Goal: Complete application form

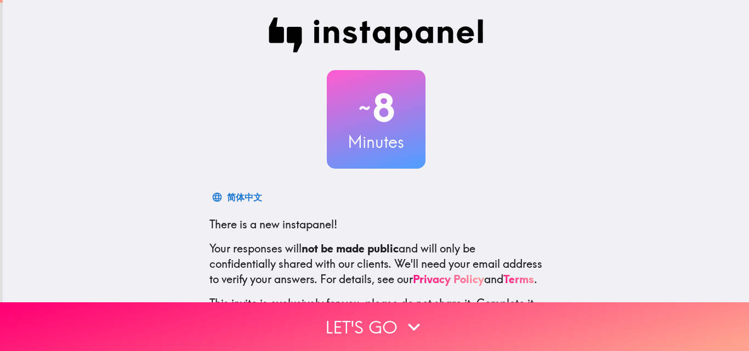
scroll to position [105, 0]
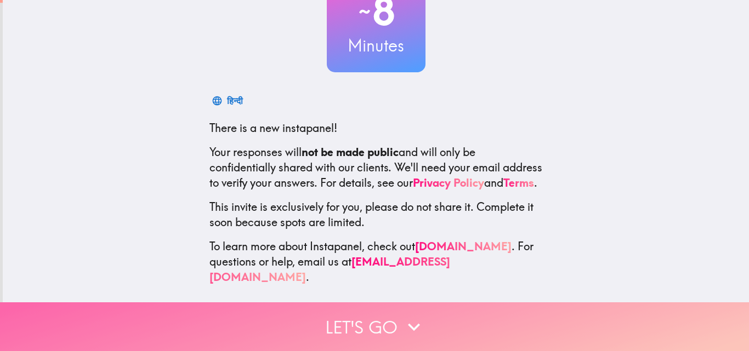
click at [421, 318] on icon "button" at bounding box center [414, 327] width 24 height 24
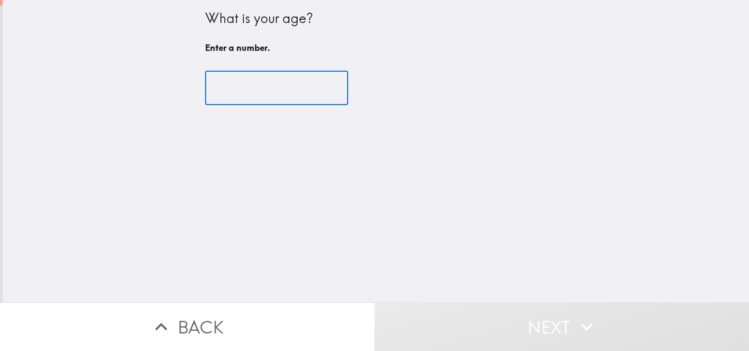
click at [249, 91] on input "number" at bounding box center [276, 88] width 143 height 34
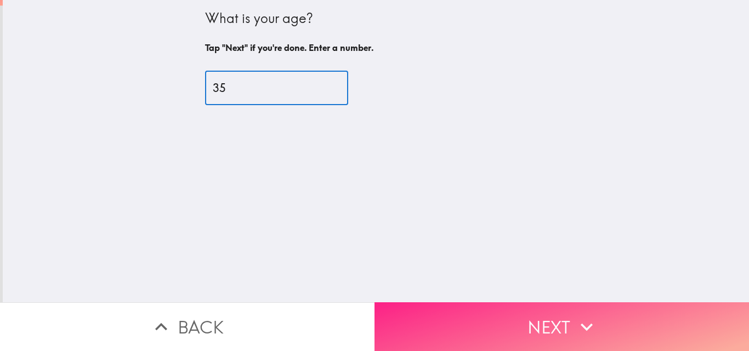
type input "35"
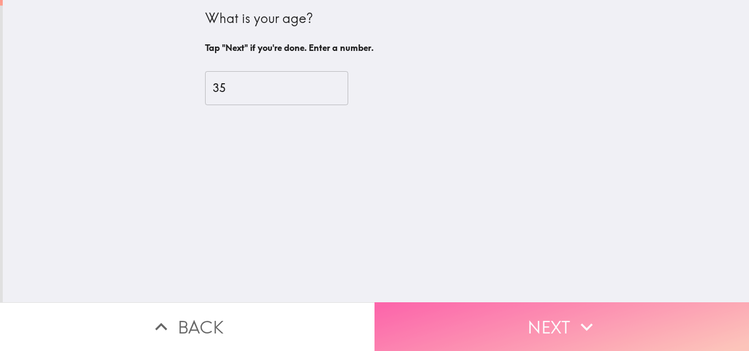
click at [549, 323] on button "Next" at bounding box center [561, 327] width 374 height 49
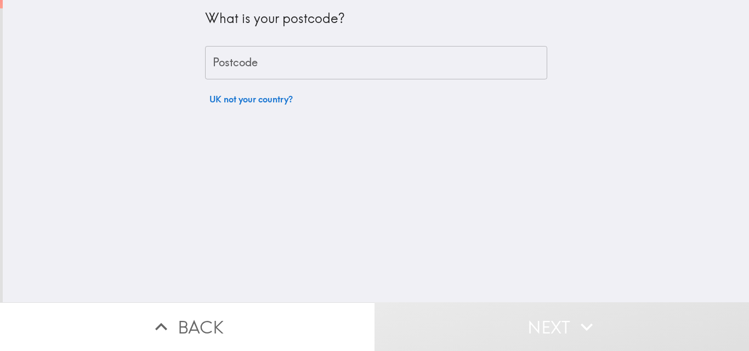
click at [241, 62] on input "Postcode" at bounding box center [376, 63] width 342 height 34
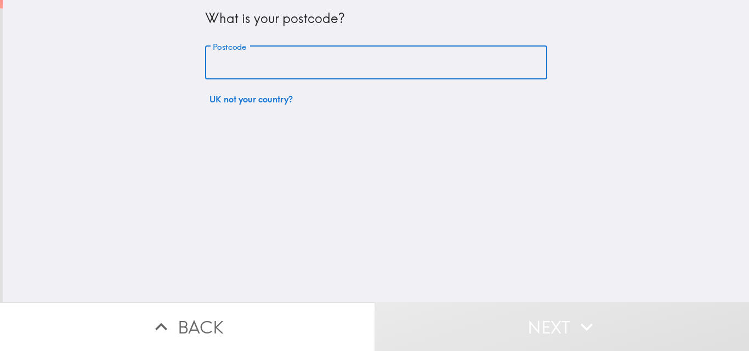
type input "SE28 8NS"
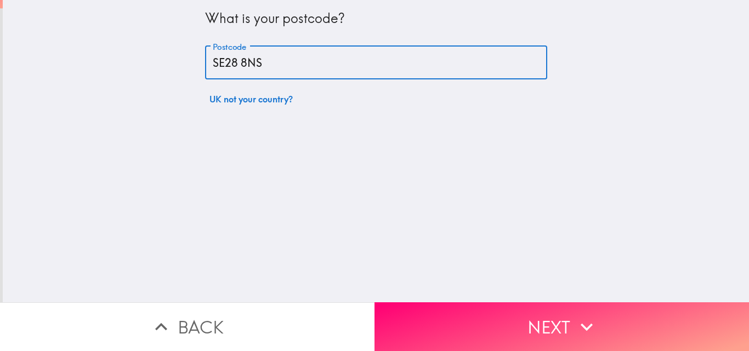
click at [500, 312] on button "Next" at bounding box center [561, 327] width 374 height 49
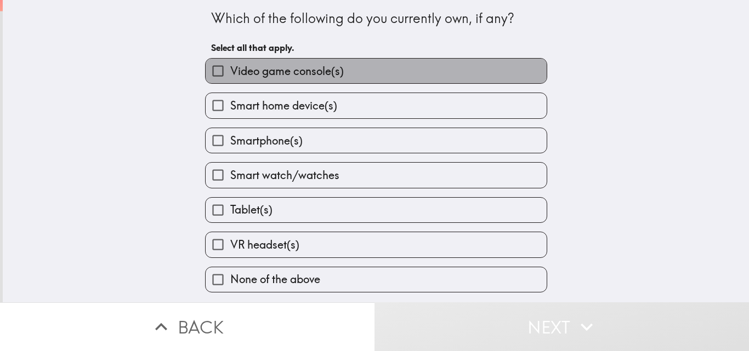
click at [249, 73] on span "Video game console(s)" at bounding box center [286, 71] width 113 height 15
click at [230, 73] on input "Video game console(s)" at bounding box center [218, 71] width 25 height 25
checkbox input "true"
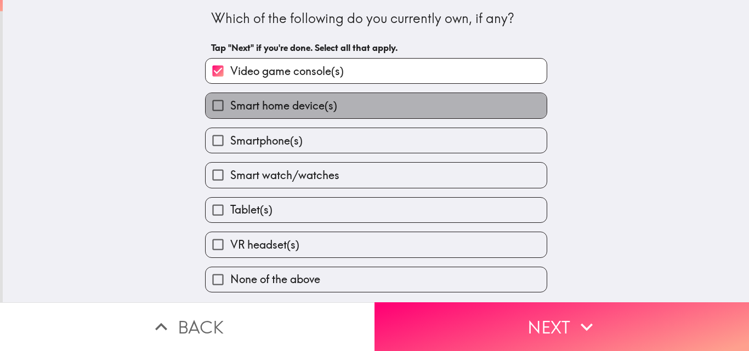
click at [258, 104] on span "Smart home device(s)" at bounding box center [283, 105] width 107 height 15
click at [230, 104] on input "Smart home device(s)" at bounding box center [218, 105] width 25 height 25
checkbox input "true"
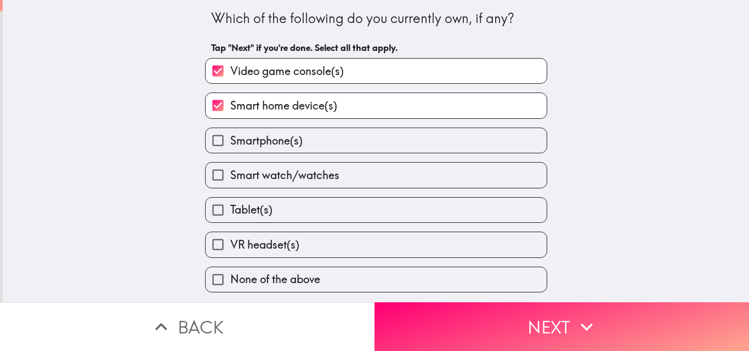
click at [251, 140] on span "Smartphone(s)" at bounding box center [266, 140] width 72 height 15
click at [230, 140] on input "Smartphone(s)" at bounding box center [218, 140] width 25 height 25
checkbox input "true"
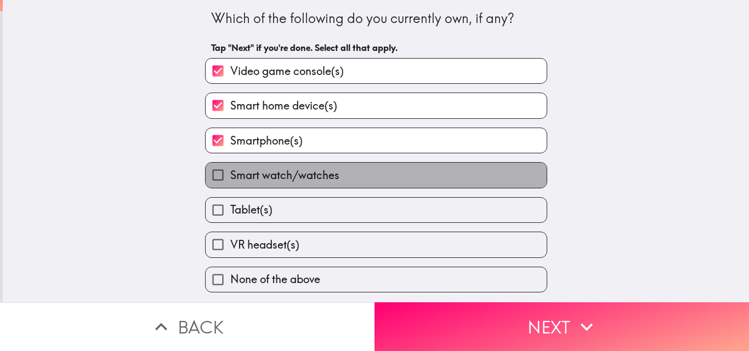
click at [287, 166] on label "Smart watch/watches" at bounding box center [376, 175] width 341 height 25
click at [230, 166] on input "Smart watch/watches" at bounding box center [218, 175] width 25 height 25
checkbox input "true"
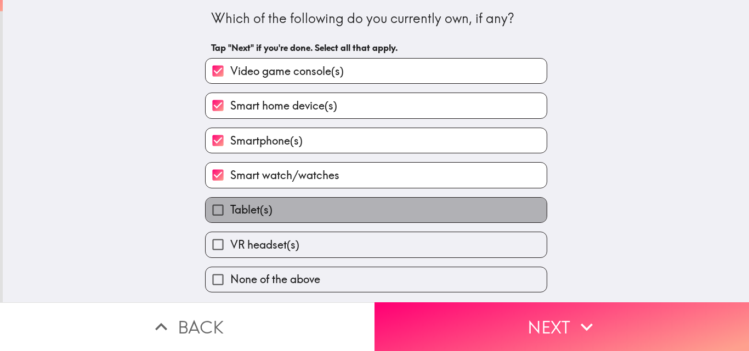
click at [264, 206] on span "Tablet(s)" at bounding box center [251, 209] width 42 height 15
click at [230, 206] on input "Tablet(s)" at bounding box center [218, 210] width 25 height 25
checkbox input "true"
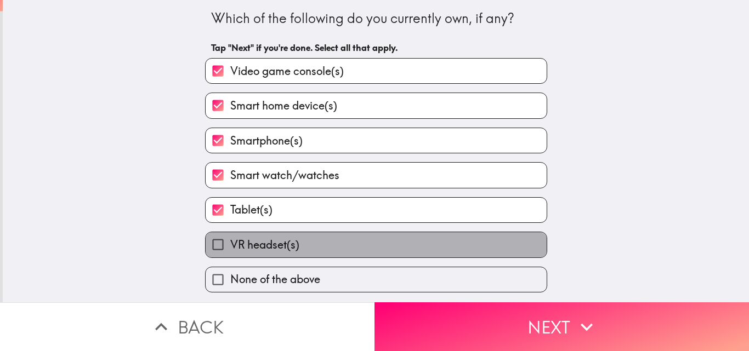
click at [270, 242] on span "VR headset(s)" at bounding box center [264, 244] width 69 height 15
click at [230, 242] on input "VR headset(s)" at bounding box center [218, 244] width 25 height 25
checkbox input "true"
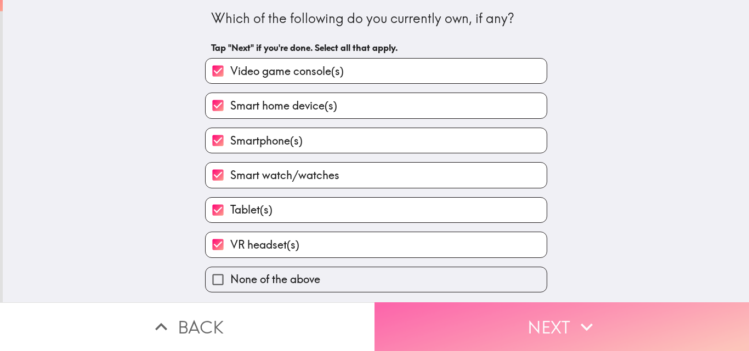
click at [450, 324] on button "Next" at bounding box center [561, 327] width 374 height 49
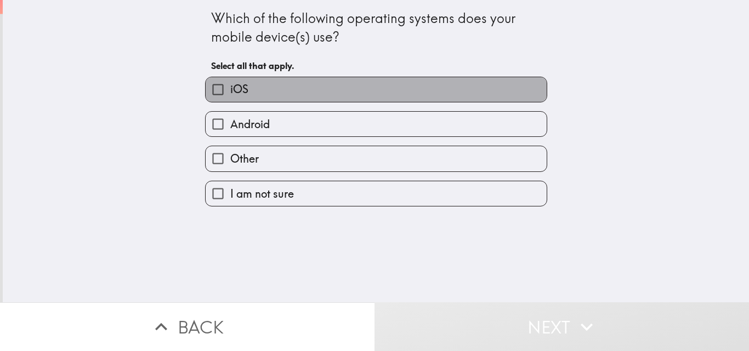
click at [255, 83] on label "iOS" at bounding box center [376, 89] width 341 height 25
click at [230, 83] on input "iOS" at bounding box center [218, 89] width 25 height 25
checkbox input "true"
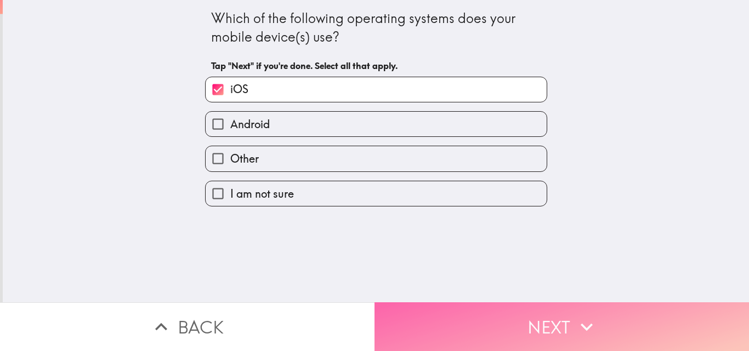
click at [504, 318] on button "Next" at bounding box center [561, 327] width 374 height 49
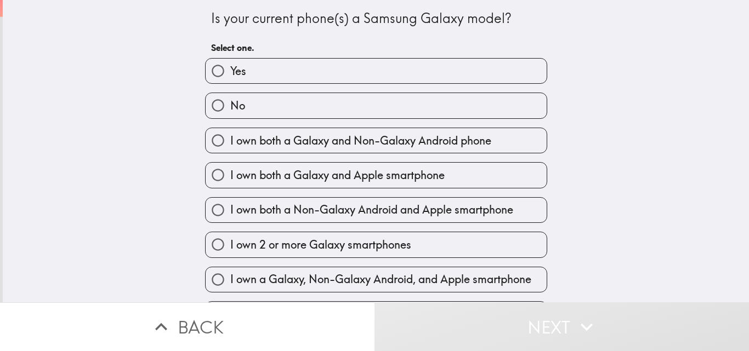
click at [297, 107] on label "No" at bounding box center [376, 105] width 341 height 25
click at [230, 107] on input "No" at bounding box center [218, 105] width 25 height 25
radio input "true"
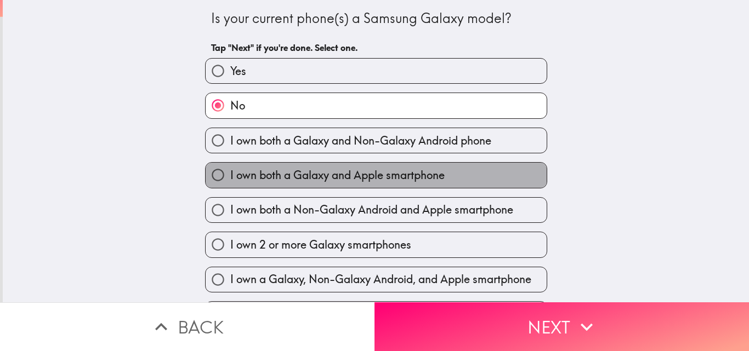
click at [247, 182] on span "I own both a Galaxy and Apple smartphone" at bounding box center [337, 175] width 214 height 15
click at [230, 182] on input "I own both a Galaxy and Apple smartphone" at bounding box center [218, 175] width 25 height 25
radio input "true"
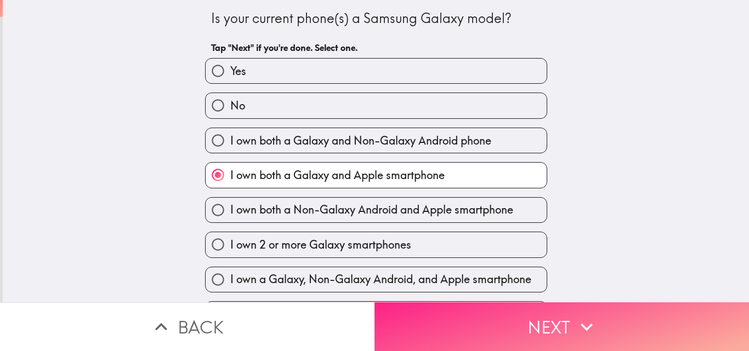
click at [402, 321] on button "Next" at bounding box center [561, 327] width 374 height 49
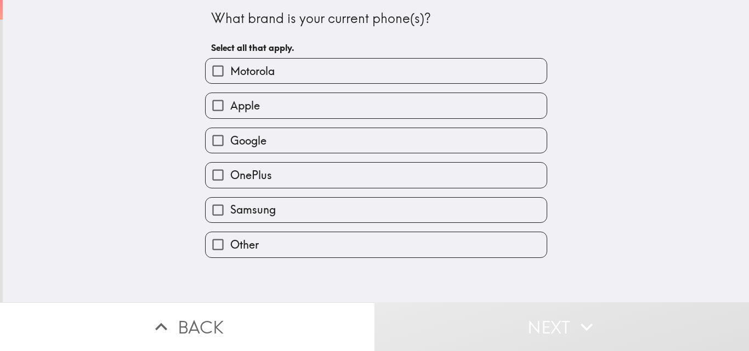
click at [280, 99] on label "Apple" at bounding box center [376, 105] width 341 height 25
click at [230, 99] on input "Apple" at bounding box center [218, 105] width 25 height 25
checkbox input "true"
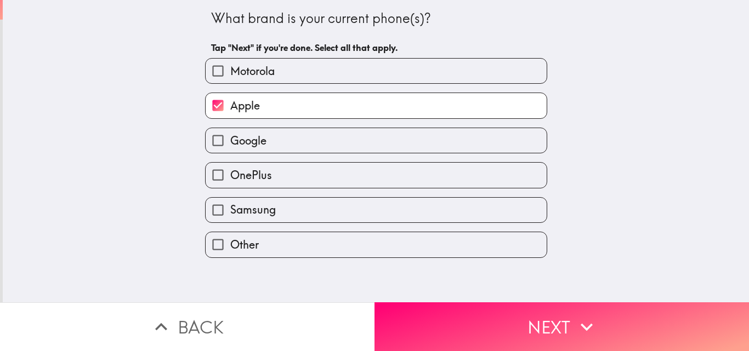
click at [264, 212] on span "Samsung" at bounding box center [252, 209] width 45 height 15
click at [230, 212] on input "Samsung" at bounding box center [218, 210] width 25 height 25
checkbox input "true"
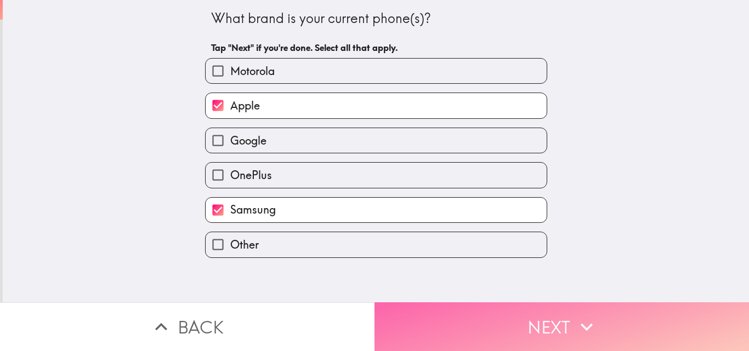
click at [547, 319] on button "Next" at bounding box center [561, 327] width 374 height 49
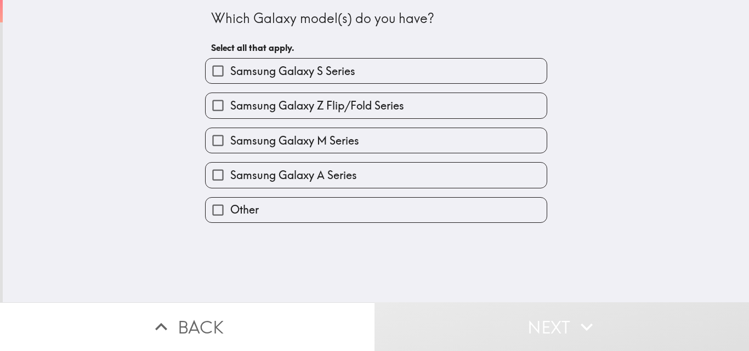
click at [275, 79] on label "Samsung Galaxy S Series" at bounding box center [376, 71] width 341 height 25
click at [230, 79] on input "Samsung Galaxy S Series" at bounding box center [218, 71] width 25 height 25
checkbox input "true"
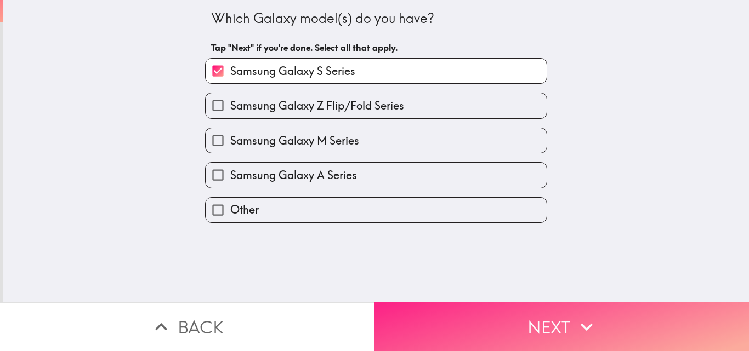
click at [430, 329] on button "Next" at bounding box center [561, 327] width 374 height 49
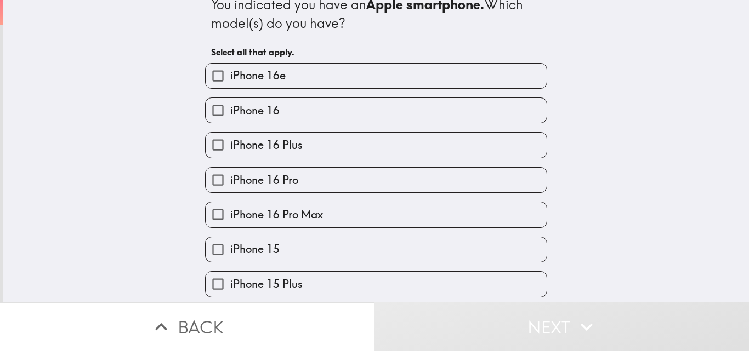
scroll to position [55, 0]
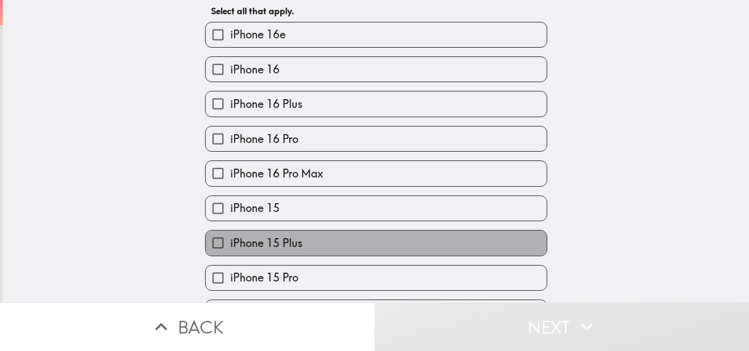
click at [283, 241] on span "iPhone 15 Plus" at bounding box center [266, 243] width 72 height 15
click at [230, 241] on input "iPhone 15 Plus" at bounding box center [218, 243] width 25 height 25
checkbox input "true"
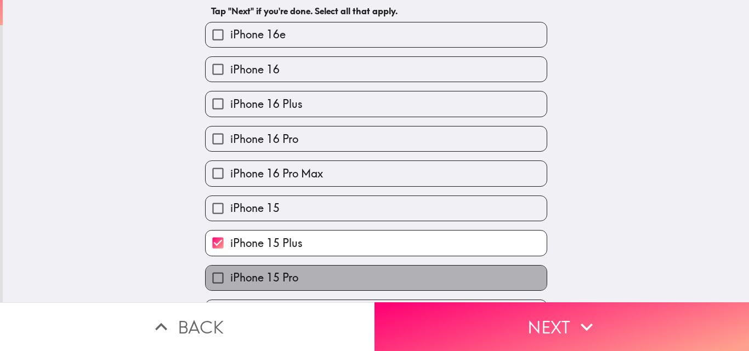
click at [420, 269] on label "iPhone 15 Pro" at bounding box center [376, 278] width 341 height 25
click at [230, 269] on input "iPhone 15 Pro" at bounding box center [218, 278] width 25 height 25
checkbox input "true"
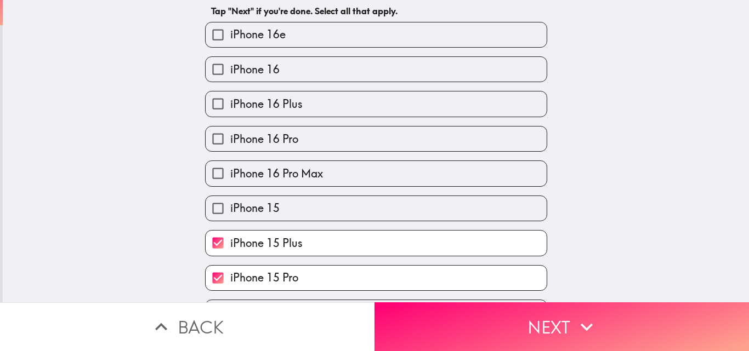
click at [423, 256] on div "iPhone 15 Pro" at bounding box center [371, 273] width 351 height 35
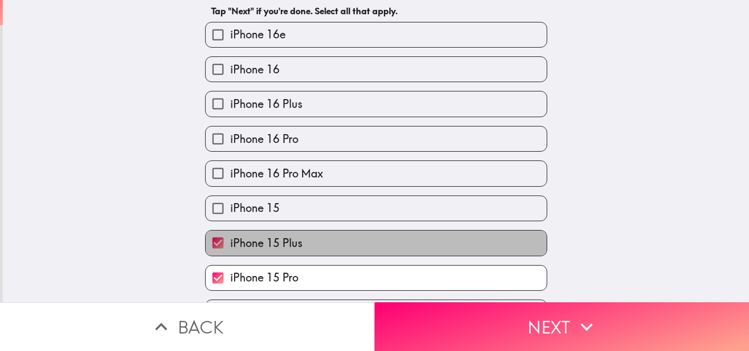
click at [253, 239] on span "iPhone 15 Plus" at bounding box center [266, 243] width 72 height 15
click at [230, 239] on input "iPhone 15 Plus" at bounding box center [218, 243] width 25 height 25
checkbox input "false"
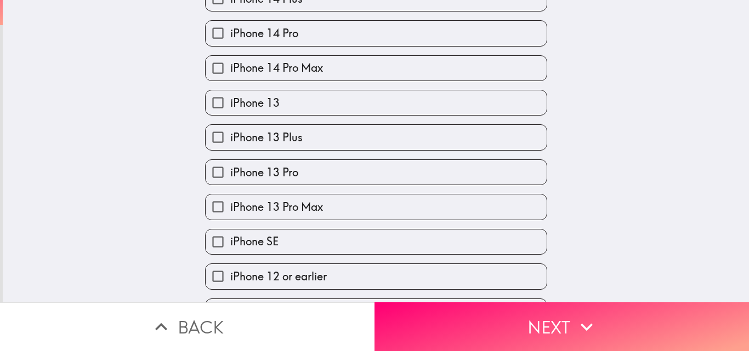
scroll to position [469, 0]
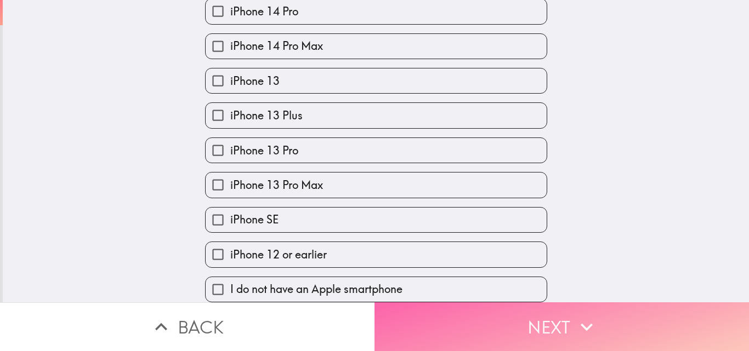
click at [432, 311] on button "Next" at bounding box center [561, 327] width 374 height 49
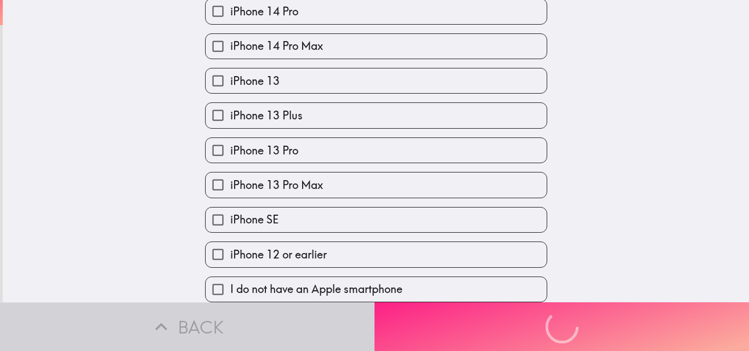
scroll to position [0, 0]
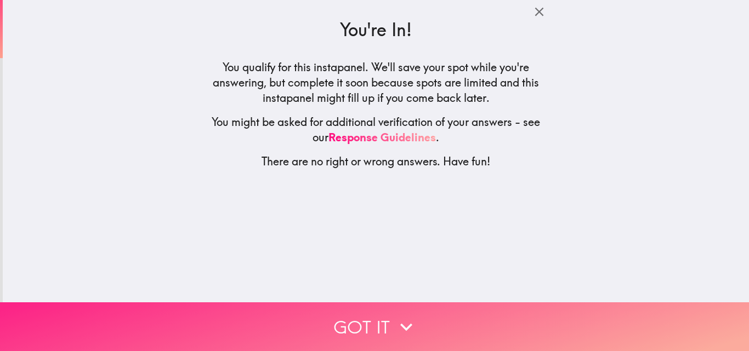
click at [358, 314] on button "Got it" at bounding box center [374, 327] width 749 height 49
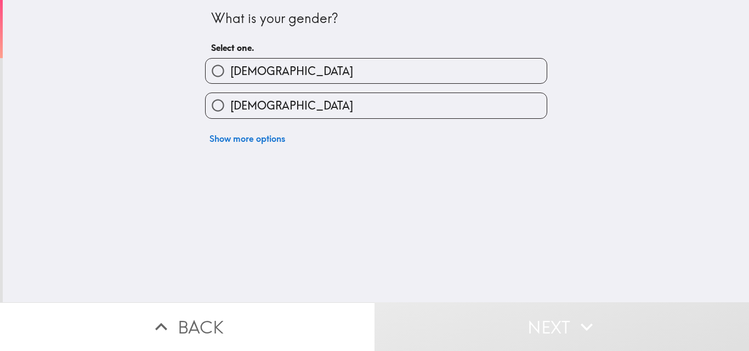
click at [284, 75] on label "[DEMOGRAPHIC_DATA]" at bounding box center [376, 71] width 341 height 25
click at [230, 75] on input "[DEMOGRAPHIC_DATA]" at bounding box center [218, 71] width 25 height 25
radio input "true"
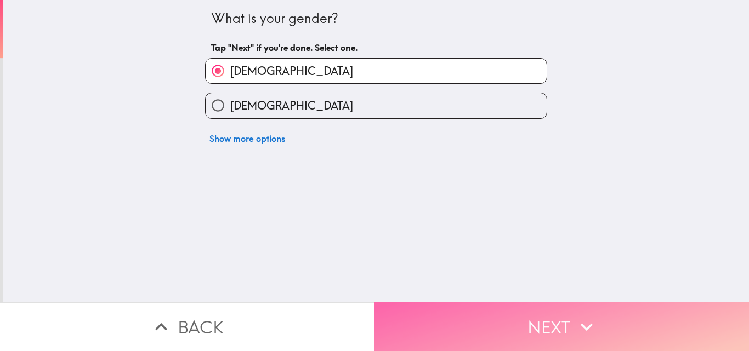
click at [464, 310] on button "Next" at bounding box center [561, 327] width 374 height 49
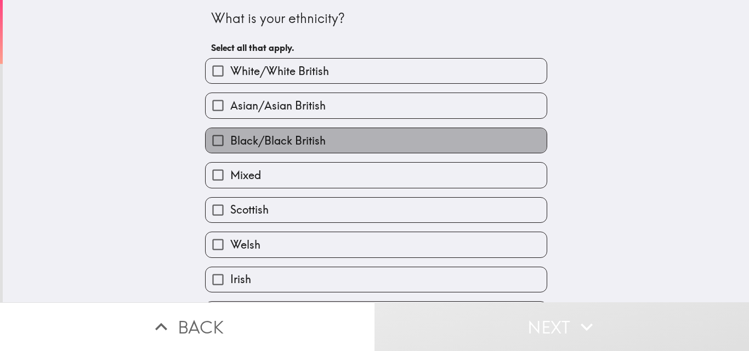
click at [285, 139] on span "Black/Black British" at bounding box center [277, 140] width 95 height 15
click at [230, 139] on input "Black/Black British" at bounding box center [218, 140] width 25 height 25
checkbox input "true"
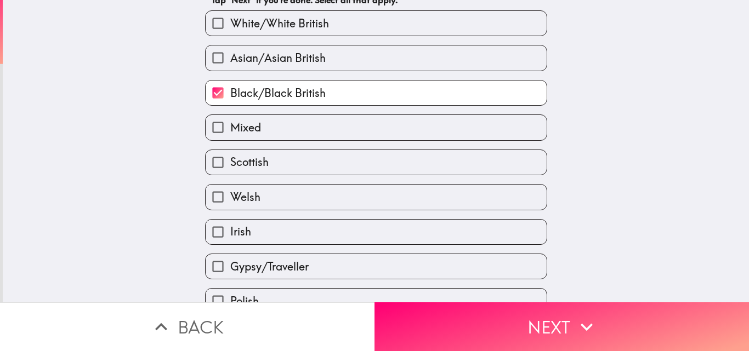
scroll to position [110, 0]
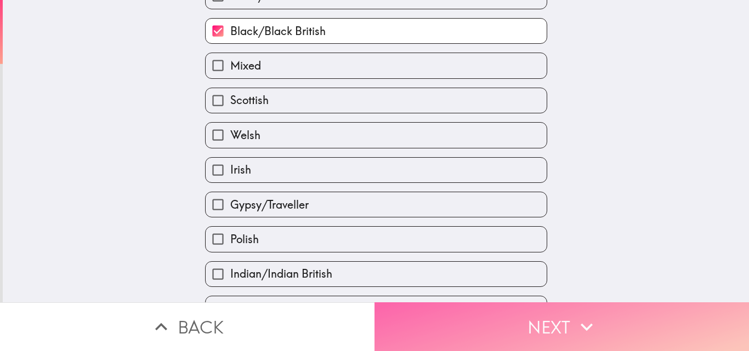
click at [467, 323] on button "Next" at bounding box center [561, 327] width 374 height 49
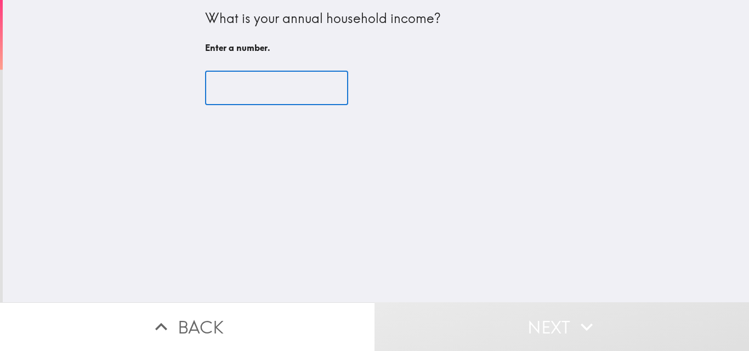
click at [239, 95] on input "number" at bounding box center [276, 88] width 143 height 34
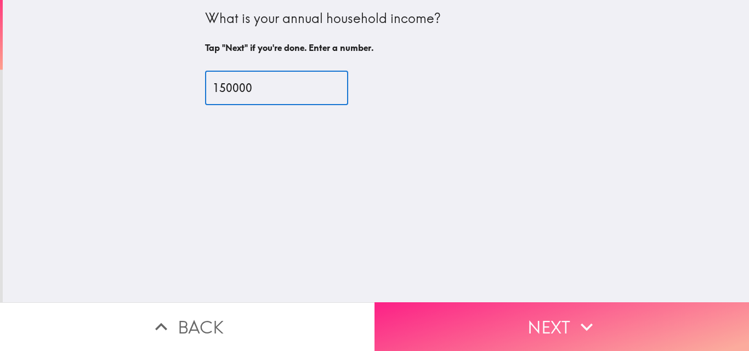
type input "150000"
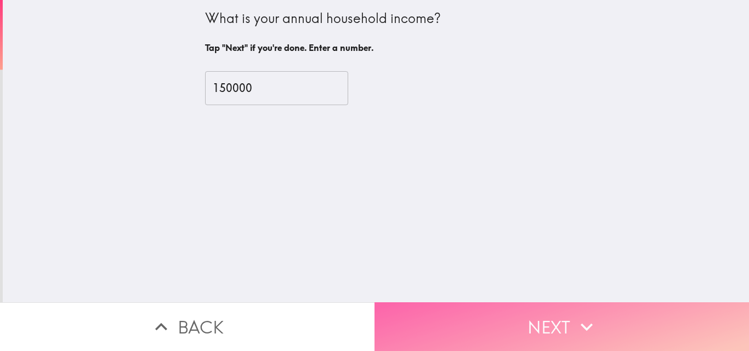
click at [533, 317] on button "Next" at bounding box center [561, 327] width 374 height 49
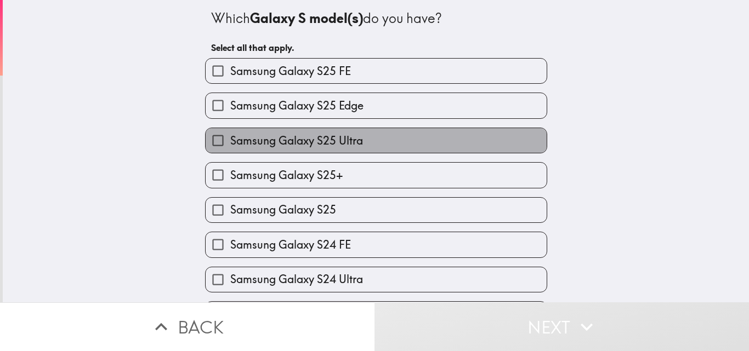
click at [280, 140] on span "Samsung Galaxy S25 Ultra" at bounding box center [296, 140] width 133 height 15
click at [230, 140] on input "Samsung Galaxy S25 Ultra" at bounding box center [218, 140] width 25 height 25
checkbox input "true"
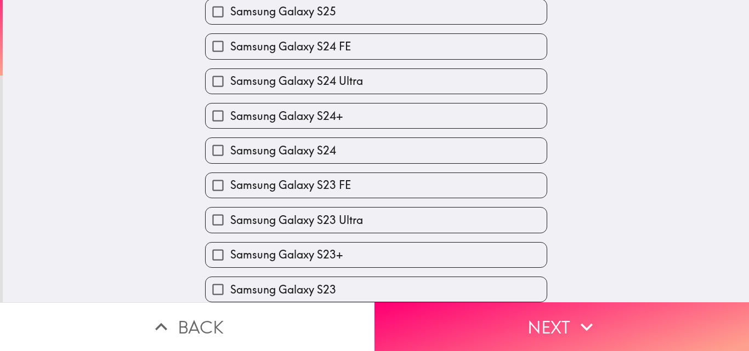
scroll to position [274, 0]
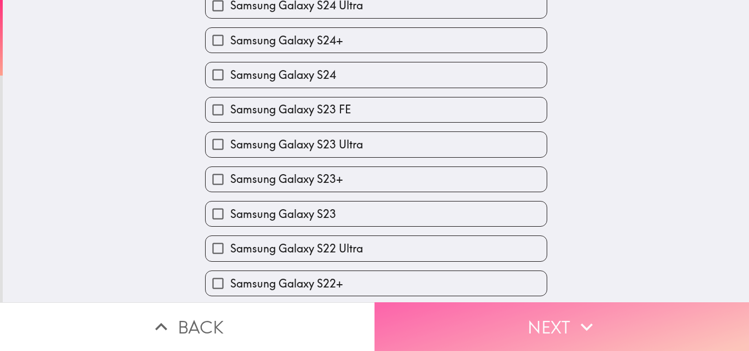
click at [430, 327] on button "Next" at bounding box center [561, 327] width 374 height 49
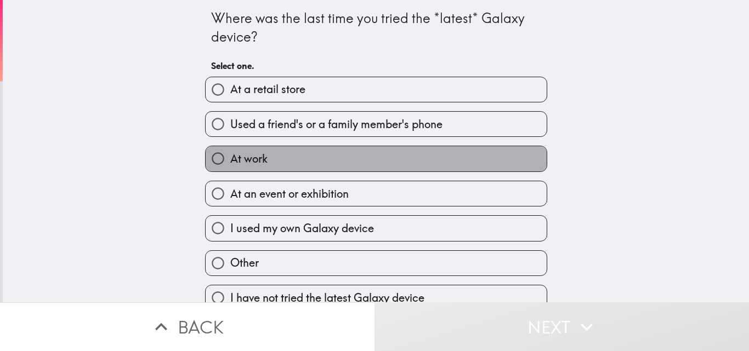
click at [251, 152] on span "At work" at bounding box center [248, 158] width 37 height 15
click at [230, 152] on input "At work" at bounding box center [218, 158] width 25 height 25
radio input "true"
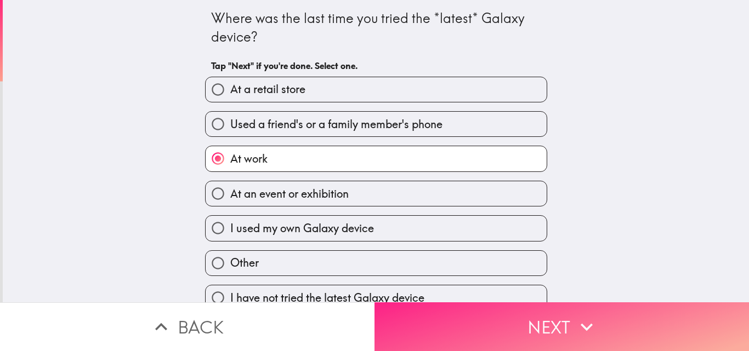
scroll to position [17, 0]
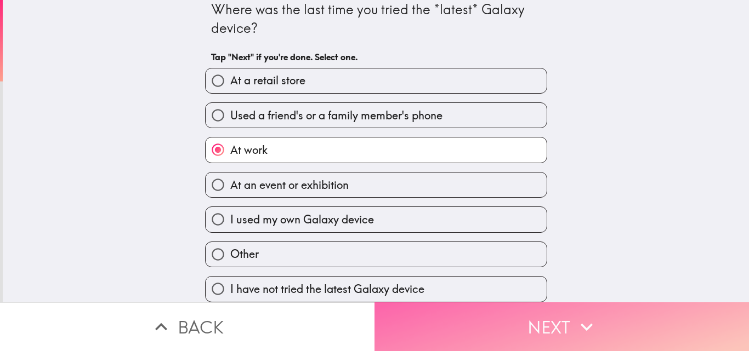
click at [428, 322] on button "Next" at bounding box center [561, 327] width 374 height 49
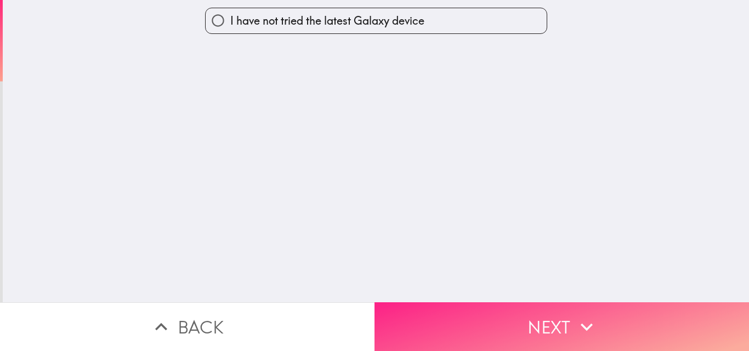
scroll to position [0, 0]
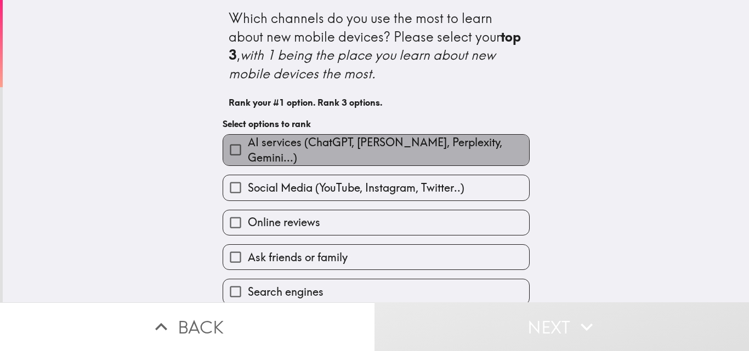
click at [282, 149] on span "AI services (ChatGPT, [PERSON_NAME], Perplexity, Gemini...)" at bounding box center [388, 150] width 281 height 31
click at [248, 149] on input "AI services (ChatGPT, [PERSON_NAME], Perplexity, Gemini...)" at bounding box center [235, 150] width 25 height 25
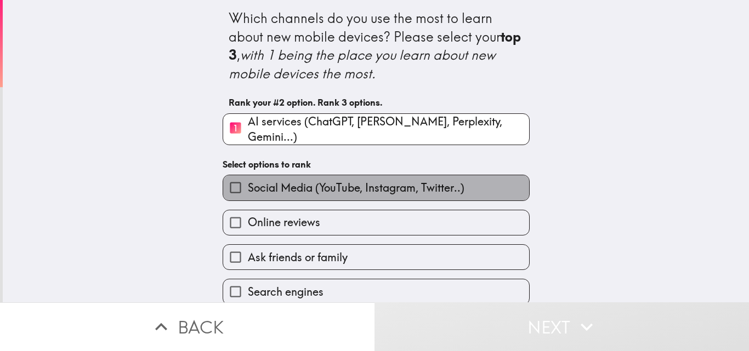
click at [267, 188] on span "Social Media (YouTube, Instagram, Twitter..)" at bounding box center [356, 187] width 216 height 15
click at [248, 188] on input "Social Media (YouTube, Instagram, Twitter..)" at bounding box center [235, 187] width 25 height 25
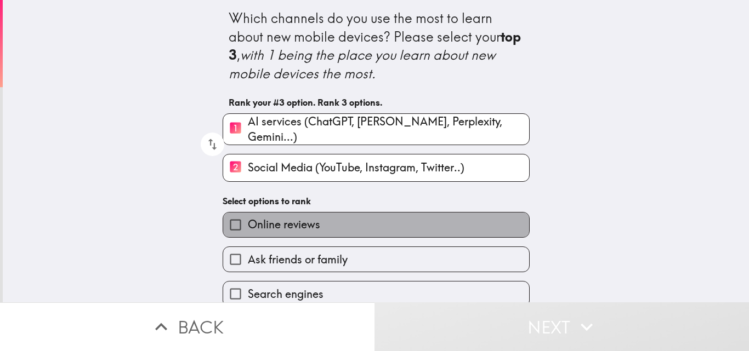
click at [276, 223] on span "Online reviews" at bounding box center [284, 224] width 72 height 15
click at [248, 223] on input "Online reviews" at bounding box center [235, 225] width 25 height 25
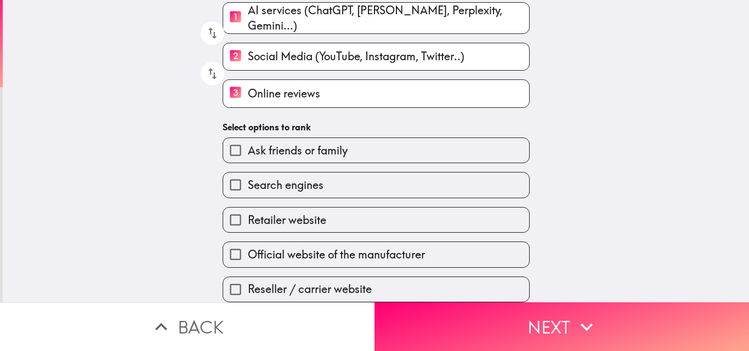
scroll to position [116, 0]
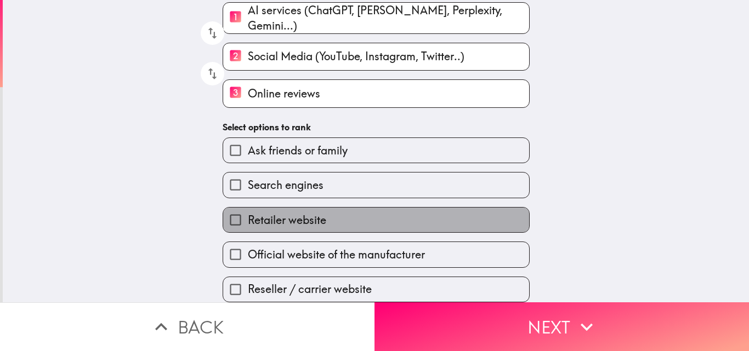
click at [277, 213] on span "Retailer website" at bounding box center [287, 220] width 78 height 15
click at [248, 212] on input "Retailer website" at bounding box center [235, 220] width 25 height 25
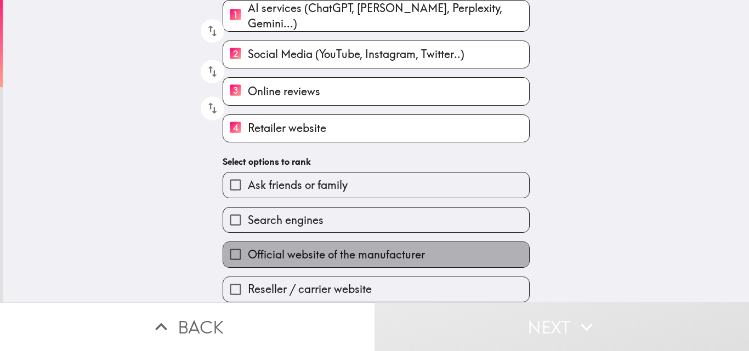
click at [277, 255] on span "Official website of the manufacturer" at bounding box center [336, 254] width 177 height 15
click at [248, 255] on input "Official website of the manufacturer" at bounding box center [235, 254] width 25 height 25
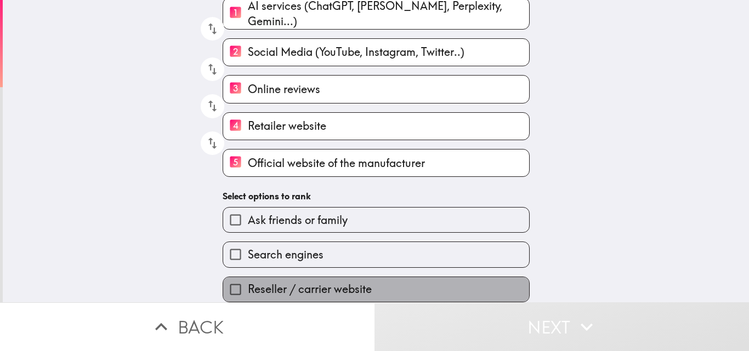
click at [274, 282] on span "Reseller / carrier website" at bounding box center [310, 289] width 124 height 15
click at [248, 278] on input "Reseller / carrier website" at bounding box center [235, 289] width 25 height 25
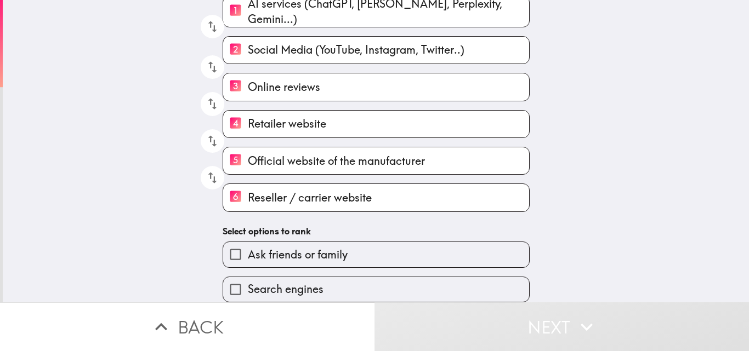
scroll to position [123, 0]
click at [272, 282] on span "Search engines" at bounding box center [286, 289] width 76 height 15
click at [248, 278] on input "Search engines" at bounding box center [235, 289] width 25 height 25
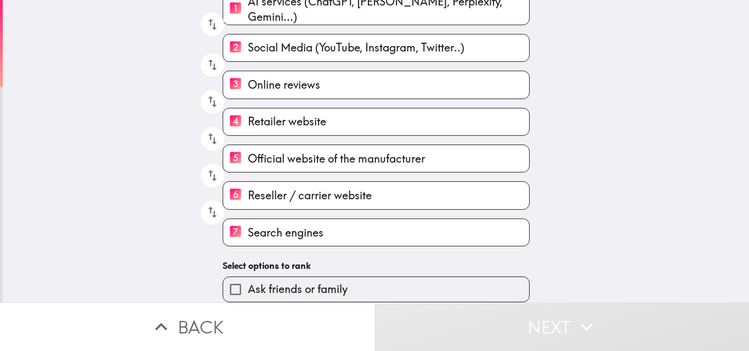
scroll to position [125, 0]
click at [283, 282] on span "Ask friends or family" at bounding box center [298, 289] width 100 height 15
click at [248, 277] on input "Ask friends or family" at bounding box center [235, 289] width 25 height 25
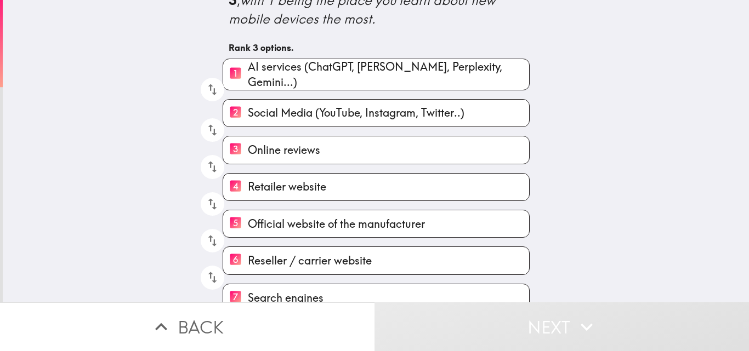
scroll to position [106, 0]
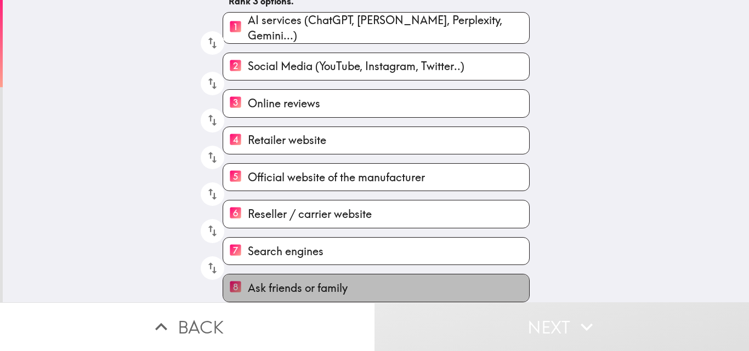
click at [277, 275] on label "8 Ask friends or family" at bounding box center [376, 288] width 306 height 27
click at [248, 275] on input "8 Ask friends or family" at bounding box center [235, 288] width 25 height 27
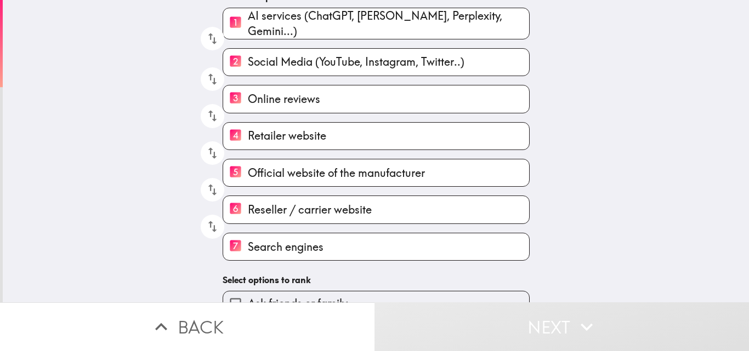
click at [277, 250] on span "Search engines" at bounding box center [286, 246] width 76 height 15
click at [248, 250] on input "7 Search engines" at bounding box center [235, 246] width 25 height 27
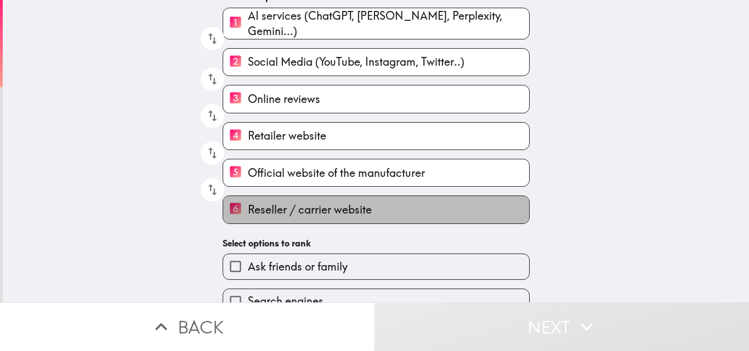
click at [273, 212] on span "Reseller / carrier website" at bounding box center [310, 209] width 124 height 15
click at [248, 212] on input "6 Reseller / carrier website" at bounding box center [235, 209] width 25 height 27
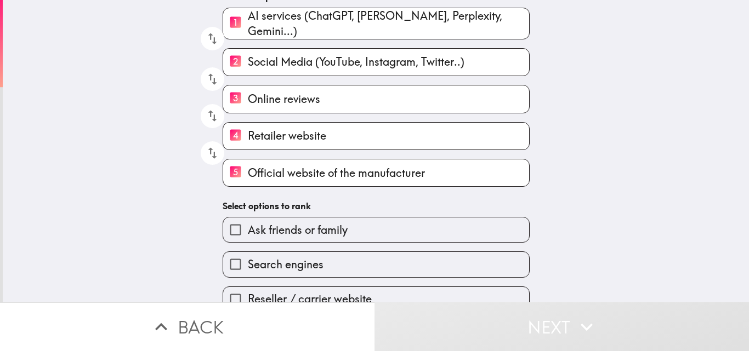
click at [273, 173] on span "Official website of the manufacturer" at bounding box center [336, 173] width 177 height 15
click at [248, 173] on input "5 Official website of the manufacturer" at bounding box center [235, 172] width 25 height 27
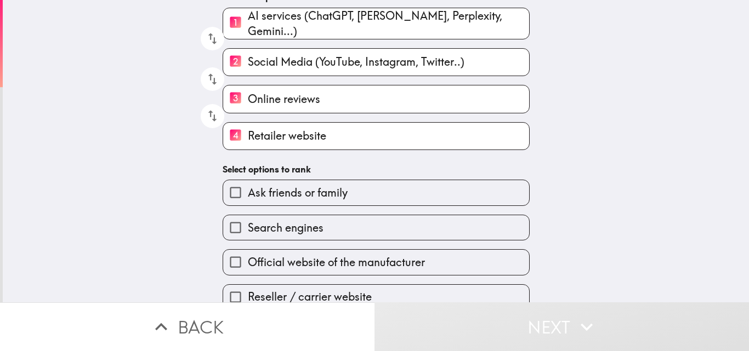
click at [272, 138] on span "Retailer website" at bounding box center [287, 135] width 78 height 15
click at [248, 138] on input "4 Retailer website" at bounding box center [235, 136] width 25 height 27
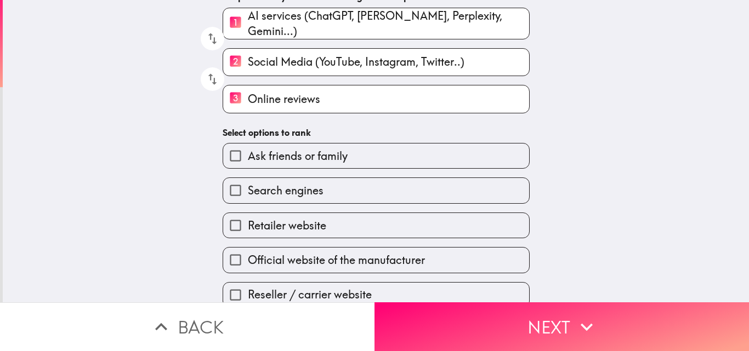
click at [273, 103] on span "Online reviews" at bounding box center [284, 99] width 72 height 15
click at [248, 103] on input "3 Online reviews" at bounding box center [235, 98] width 25 height 27
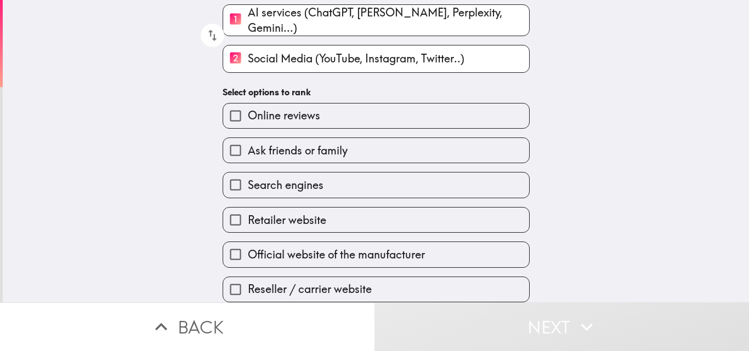
scroll to position [114, 0]
click at [265, 181] on span "Search engines" at bounding box center [286, 185] width 76 height 15
click at [248, 181] on input "Search engines" at bounding box center [235, 185] width 25 height 25
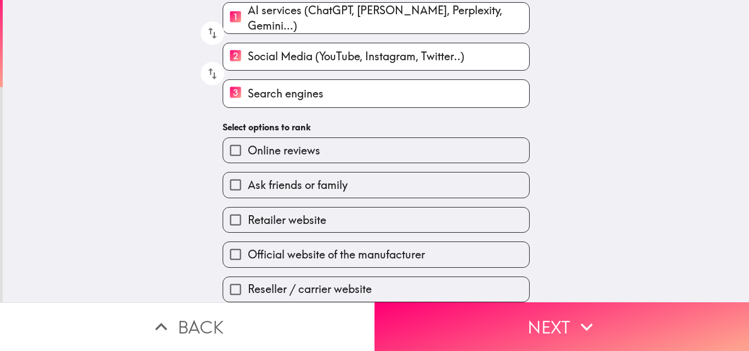
scroll to position [116, 0]
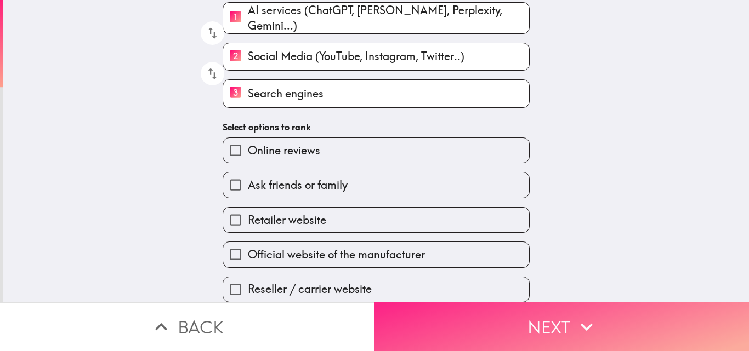
click at [538, 316] on button "Next" at bounding box center [561, 327] width 374 height 49
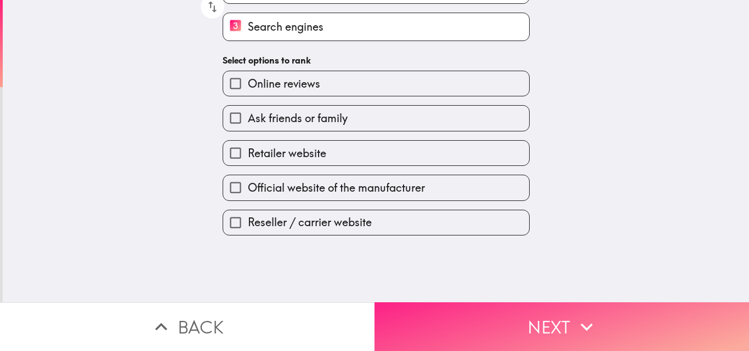
scroll to position [0, 0]
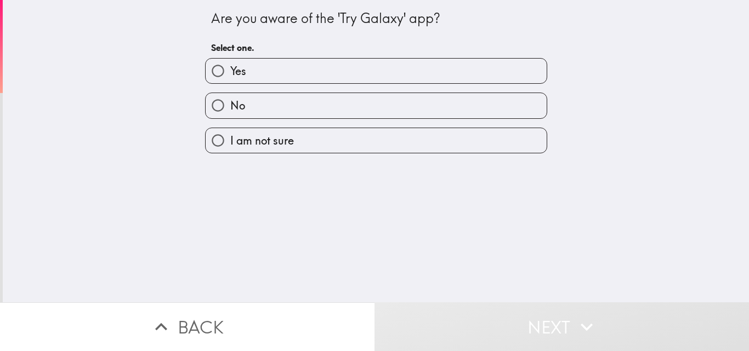
click at [283, 77] on label "Yes" at bounding box center [376, 71] width 341 height 25
click at [230, 77] on input "Yes" at bounding box center [218, 71] width 25 height 25
radio input "true"
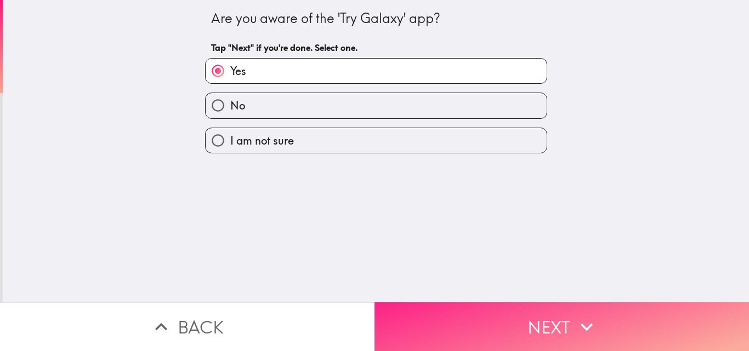
click at [395, 316] on button "Next" at bounding box center [561, 327] width 374 height 49
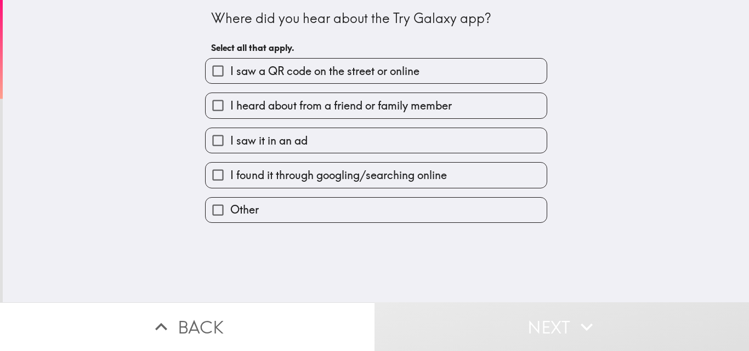
click at [294, 112] on span "I heard about from a friend or family member" at bounding box center [340, 105] width 221 height 15
click at [230, 112] on input "I heard about from a friend or family member" at bounding box center [218, 105] width 25 height 25
checkbox input "true"
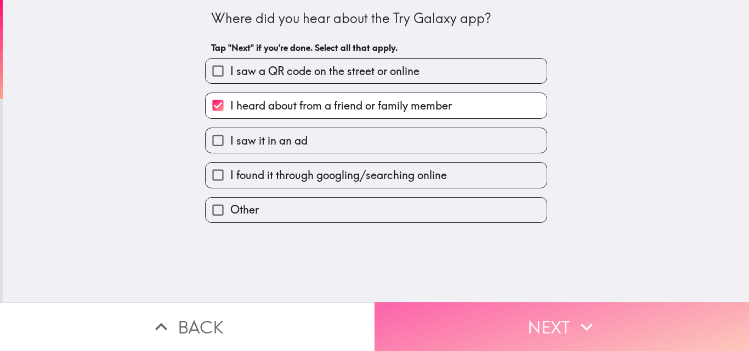
click at [482, 310] on button "Next" at bounding box center [561, 327] width 374 height 49
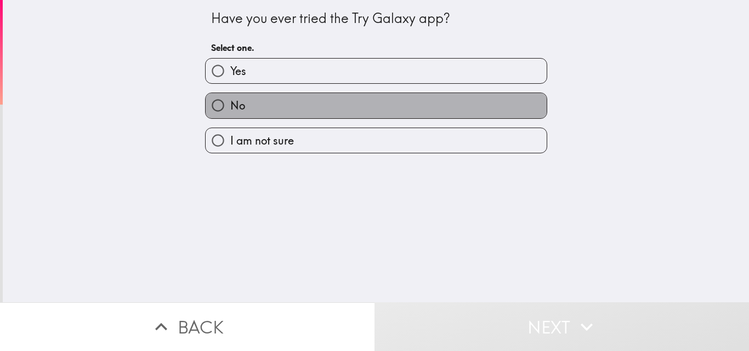
click at [259, 93] on label "No" at bounding box center [376, 105] width 341 height 25
click at [230, 93] on input "No" at bounding box center [218, 105] width 25 height 25
radio input "true"
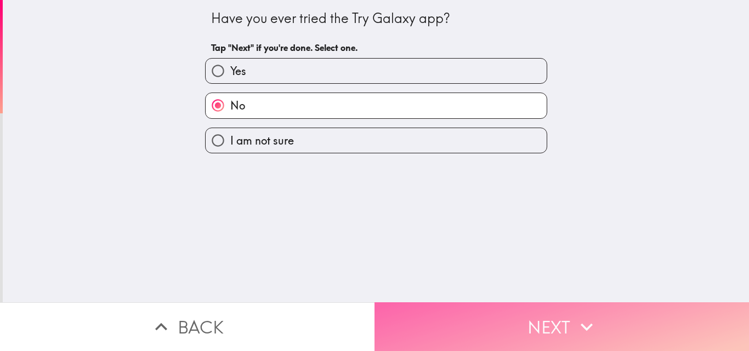
click at [509, 304] on button "Next" at bounding box center [561, 327] width 374 height 49
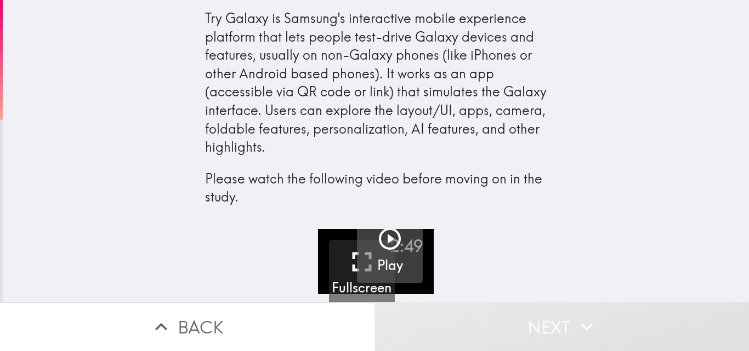
click at [377, 237] on icon "button" at bounding box center [390, 239] width 26 height 26
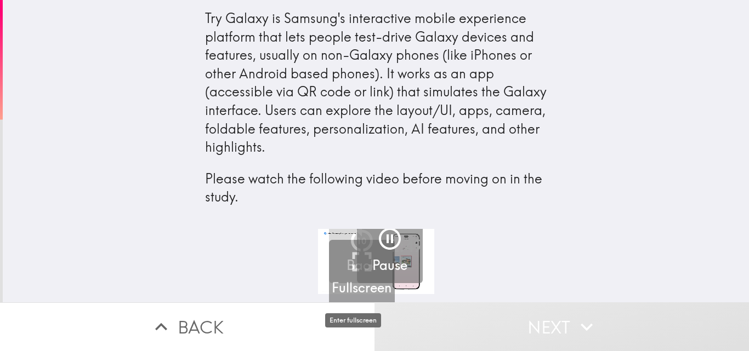
click at [352, 292] on h5 "Fullscreen" at bounding box center [362, 288] width 60 height 19
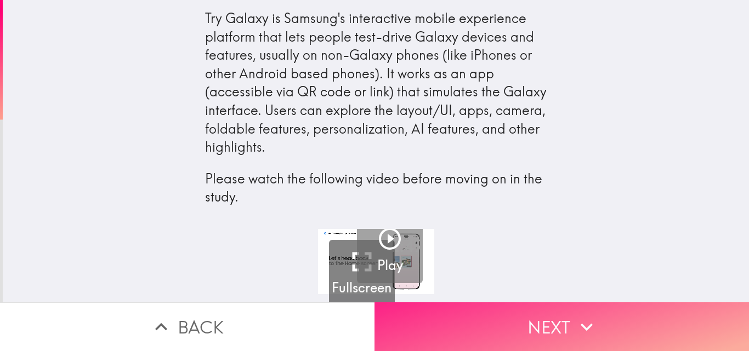
click at [511, 306] on button "Next" at bounding box center [561, 327] width 374 height 49
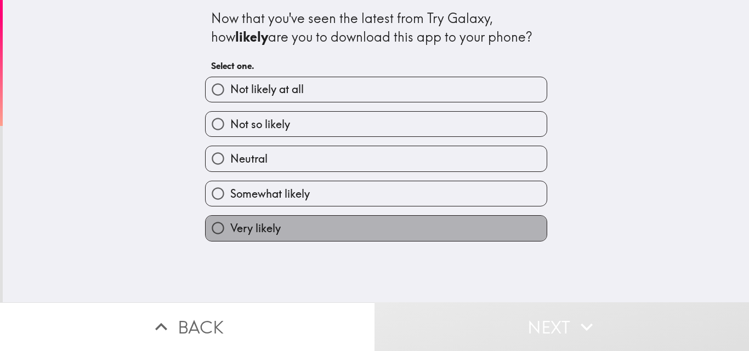
click at [252, 231] on span "Very likely" at bounding box center [255, 228] width 50 height 15
click at [230, 231] on input "Very likely" at bounding box center [218, 228] width 25 height 25
radio input "true"
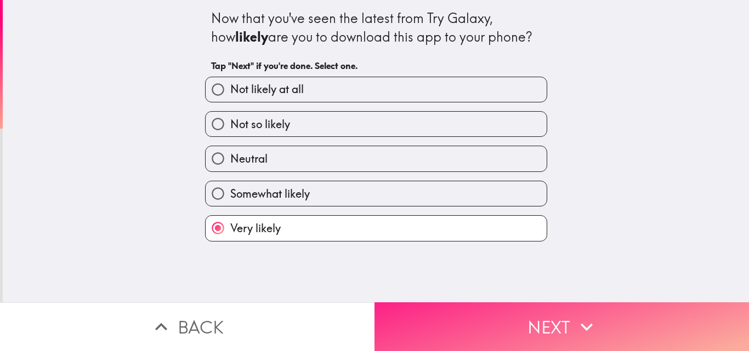
click at [534, 312] on button "Next" at bounding box center [561, 327] width 374 height 49
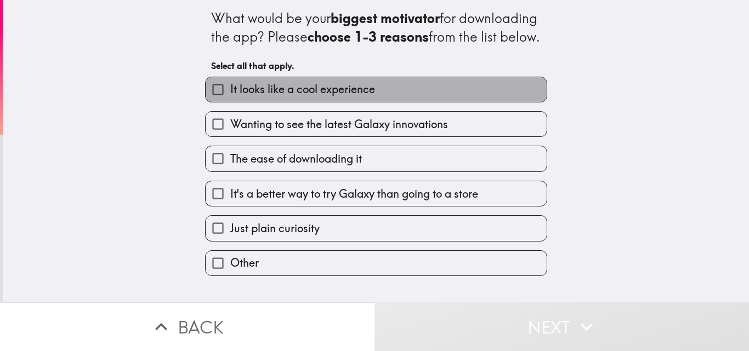
click at [292, 97] on span "It looks like a cool experience" at bounding box center [302, 89] width 145 height 15
click at [230, 102] on input "It looks like a cool experience" at bounding box center [218, 89] width 25 height 25
checkbox input "true"
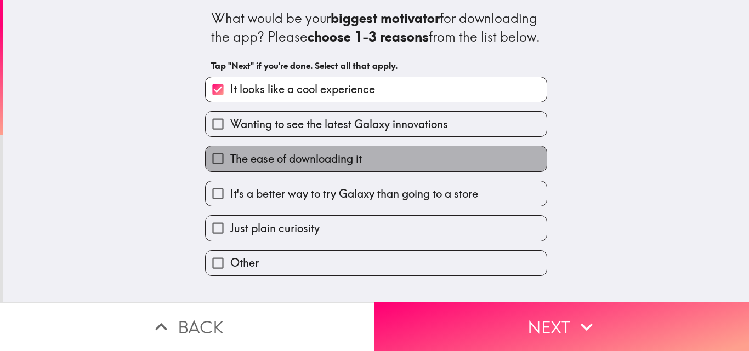
click at [290, 167] on span "The ease of downloading it" at bounding box center [296, 158] width 132 height 15
click at [230, 171] on input "The ease of downloading it" at bounding box center [218, 158] width 25 height 25
checkbox input "true"
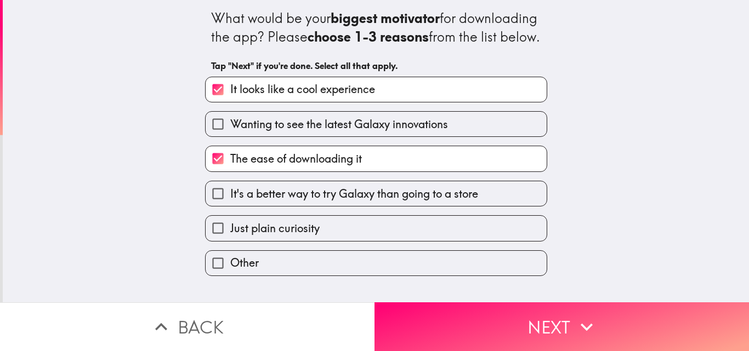
scroll to position [1, 0]
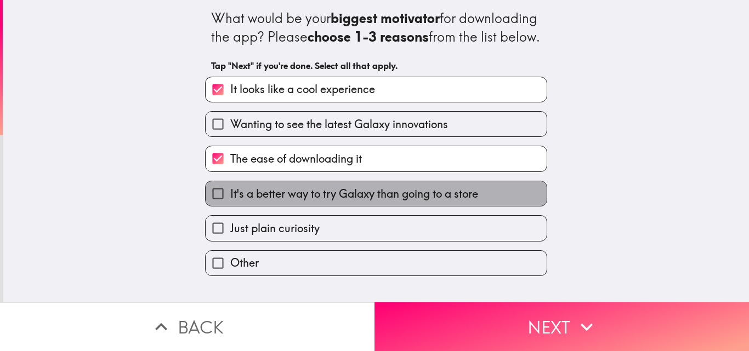
click at [293, 202] on span "It's a better way to try Galaxy than going to a store" at bounding box center [354, 193] width 248 height 15
click at [230, 206] on input "It's a better way to try Galaxy than going to a store" at bounding box center [218, 193] width 25 height 25
checkbox input "true"
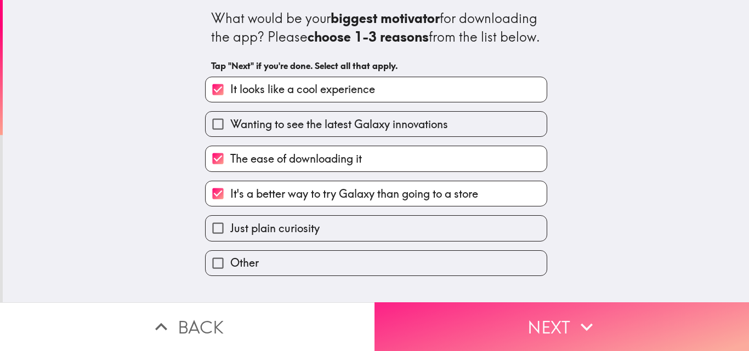
click at [461, 324] on button "Next" at bounding box center [561, 327] width 374 height 49
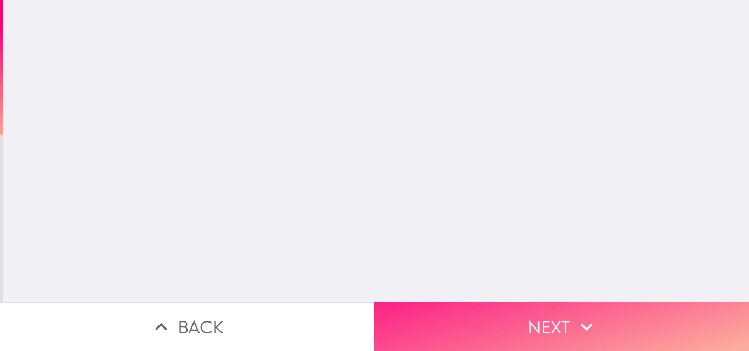
scroll to position [0, 0]
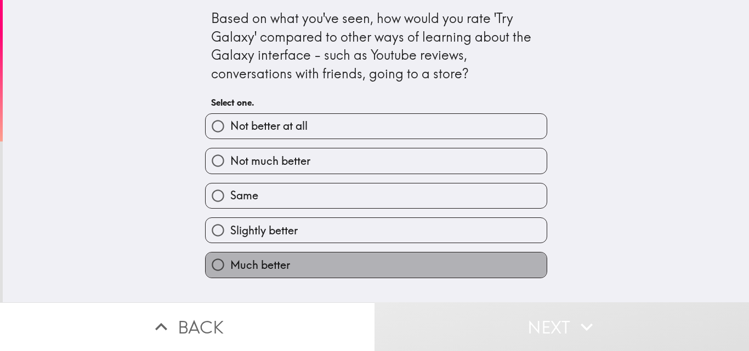
click at [256, 264] on span "Much better" at bounding box center [260, 265] width 60 height 15
click at [230, 264] on input "Much better" at bounding box center [218, 265] width 25 height 25
radio input "true"
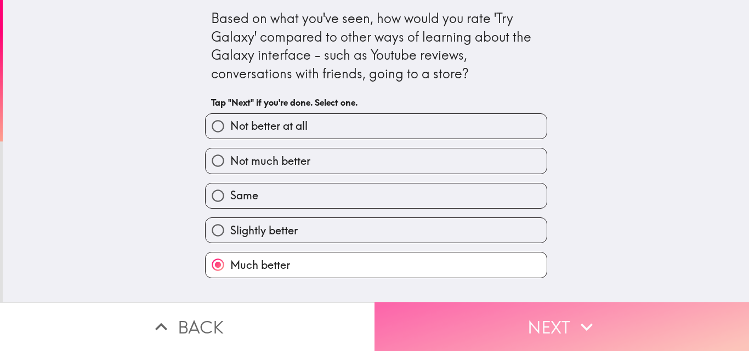
click at [485, 320] on button "Next" at bounding box center [561, 327] width 374 height 49
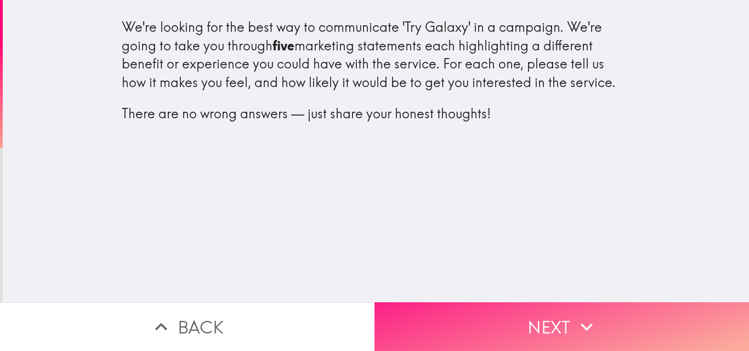
click at [494, 313] on button "Next" at bounding box center [561, 327] width 374 height 49
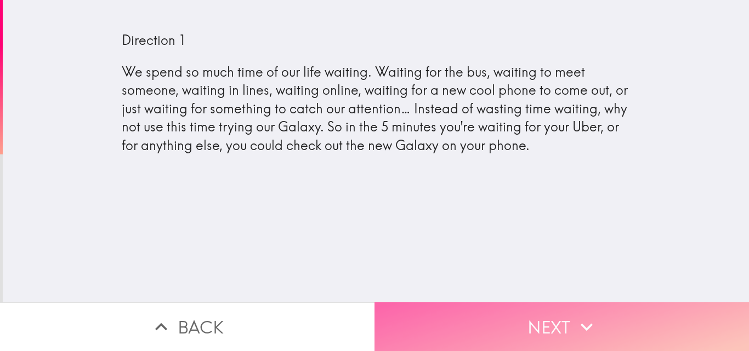
click at [534, 303] on button "Next" at bounding box center [561, 327] width 374 height 49
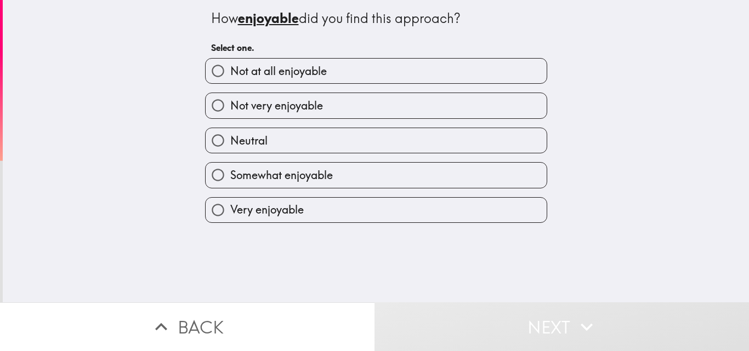
click at [278, 209] on span "Very enjoyable" at bounding box center [266, 209] width 73 height 15
click at [230, 209] on input "Very enjoyable" at bounding box center [218, 210] width 25 height 25
radio input "true"
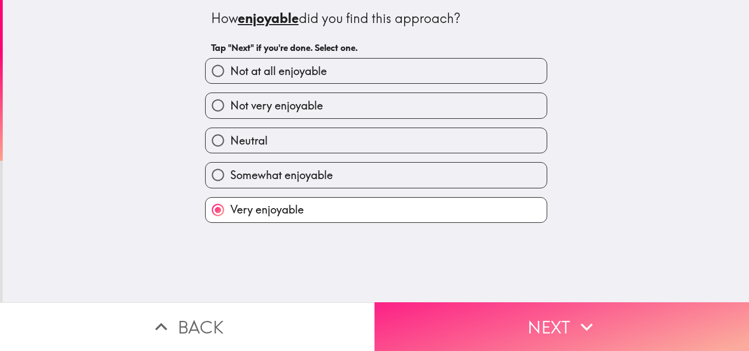
click at [510, 309] on button "Next" at bounding box center [561, 327] width 374 height 49
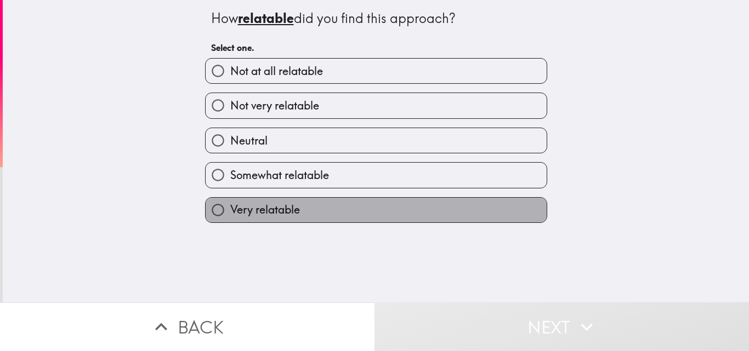
click at [286, 212] on span "Very relatable" at bounding box center [265, 209] width 70 height 15
click at [230, 212] on input "Very relatable" at bounding box center [218, 210] width 25 height 25
radio input "true"
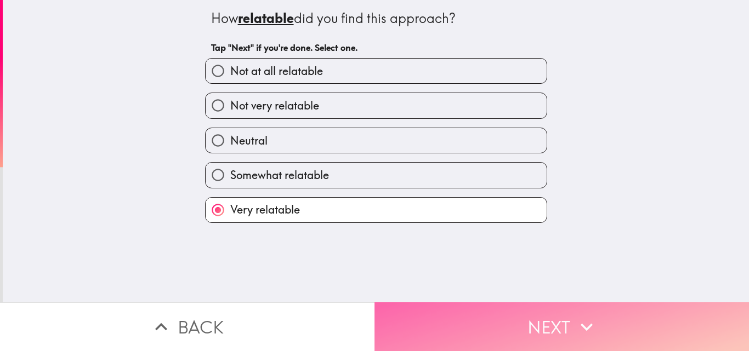
click at [472, 310] on button "Next" at bounding box center [561, 327] width 374 height 49
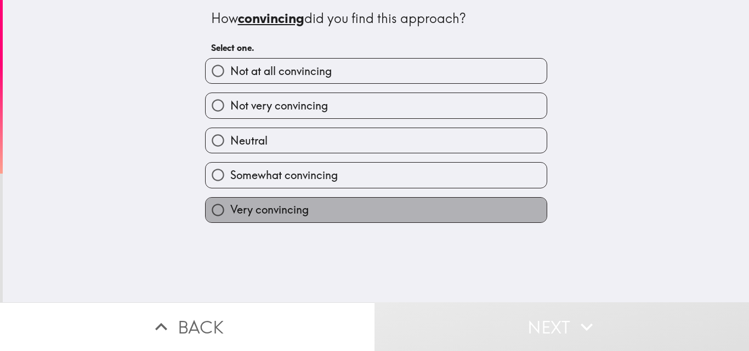
click at [288, 210] on span "Very convincing" at bounding box center [269, 209] width 78 height 15
click at [230, 210] on input "Very convincing" at bounding box center [218, 210] width 25 height 25
radio input "true"
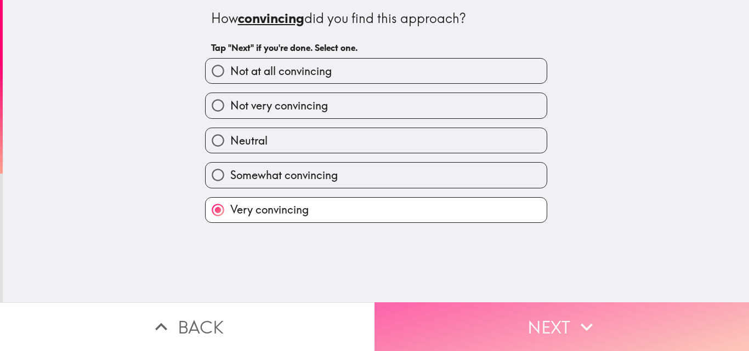
click at [437, 307] on button "Next" at bounding box center [561, 327] width 374 height 49
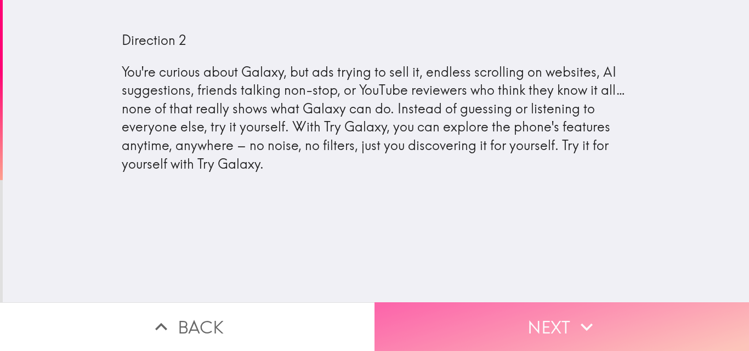
click at [450, 304] on button "Next" at bounding box center [561, 327] width 374 height 49
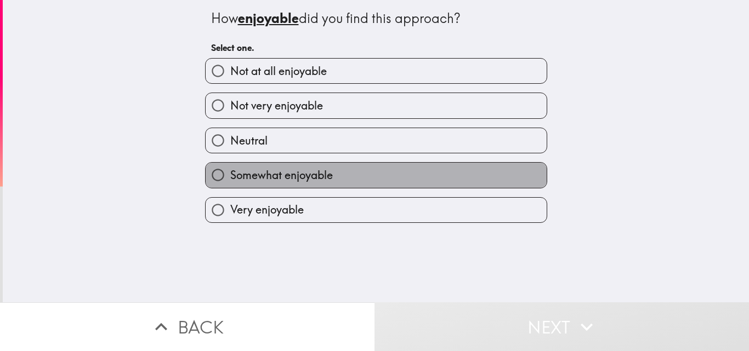
click at [257, 179] on span "Somewhat enjoyable" at bounding box center [281, 175] width 102 height 15
click at [230, 179] on input "Somewhat enjoyable" at bounding box center [218, 175] width 25 height 25
radio input "true"
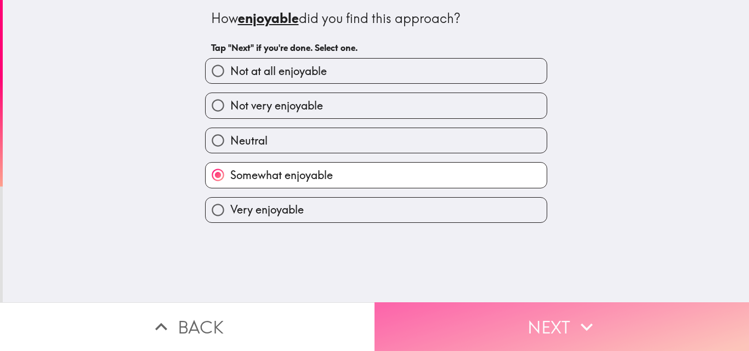
click at [460, 309] on button "Next" at bounding box center [561, 327] width 374 height 49
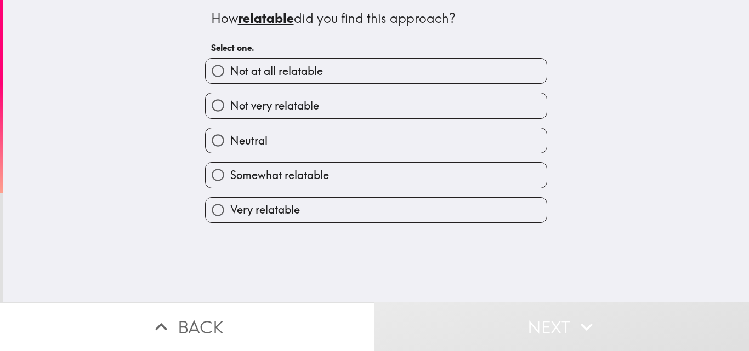
click at [309, 184] on label "Somewhat relatable" at bounding box center [376, 175] width 341 height 25
click at [230, 184] on input "Somewhat relatable" at bounding box center [218, 175] width 25 height 25
radio input "true"
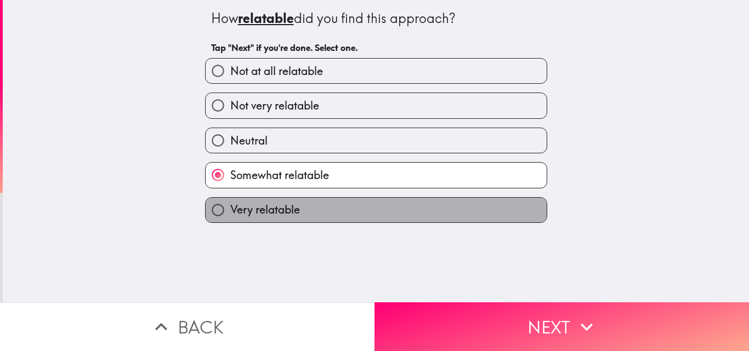
click at [305, 207] on label "Very relatable" at bounding box center [376, 210] width 341 height 25
click at [230, 207] on input "Very relatable" at bounding box center [218, 210] width 25 height 25
radio input "true"
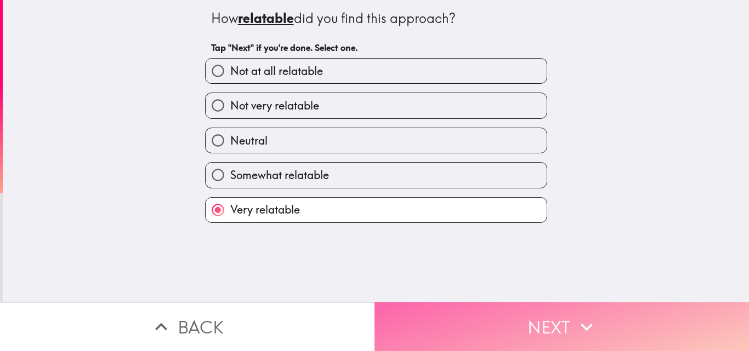
click at [427, 309] on button "Next" at bounding box center [561, 327] width 374 height 49
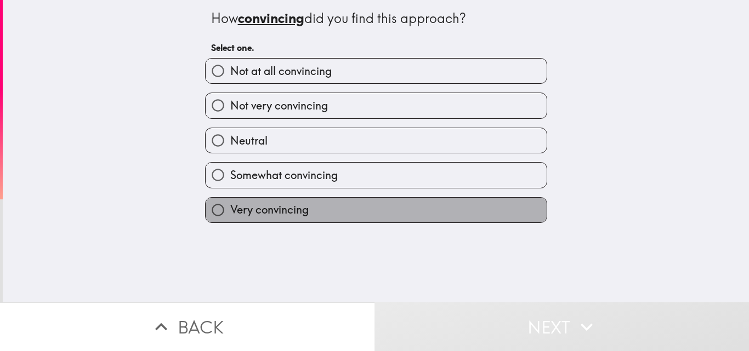
click at [262, 199] on label "Very convincing" at bounding box center [376, 210] width 341 height 25
click at [230, 199] on input "Very convincing" at bounding box center [218, 210] width 25 height 25
radio input "true"
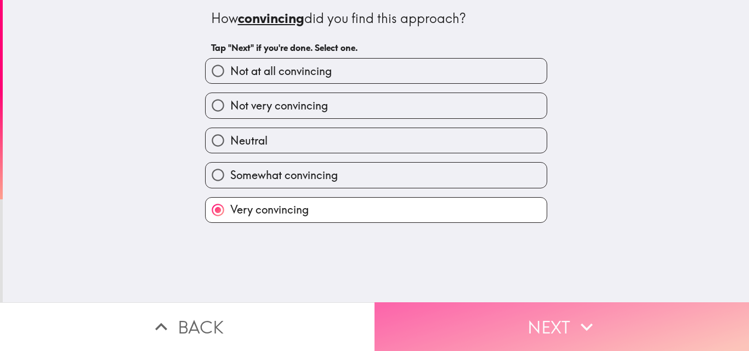
click at [445, 314] on button "Next" at bounding box center [561, 327] width 374 height 49
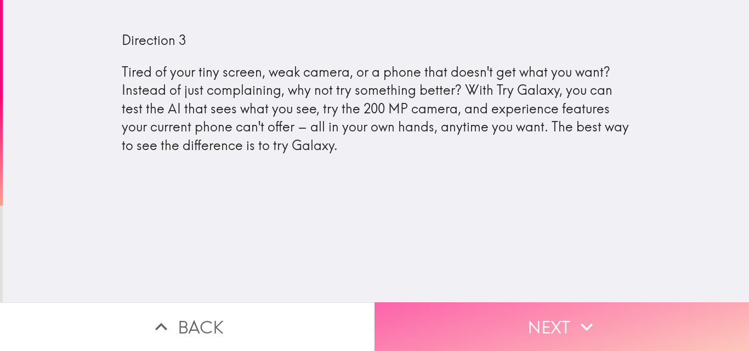
click at [489, 316] on button "Next" at bounding box center [561, 327] width 374 height 49
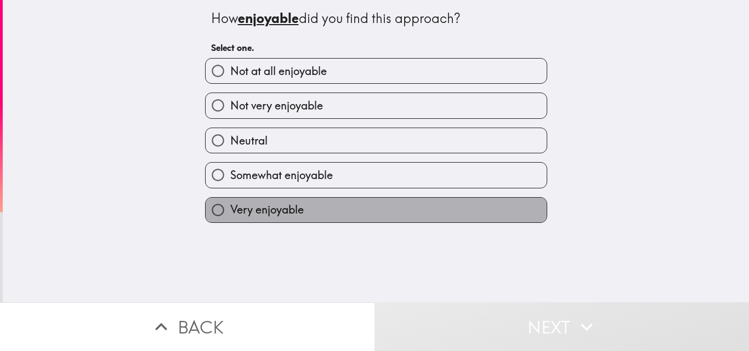
click at [252, 201] on label "Very enjoyable" at bounding box center [376, 210] width 341 height 25
click at [230, 201] on input "Very enjoyable" at bounding box center [218, 210] width 25 height 25
radio input "true"
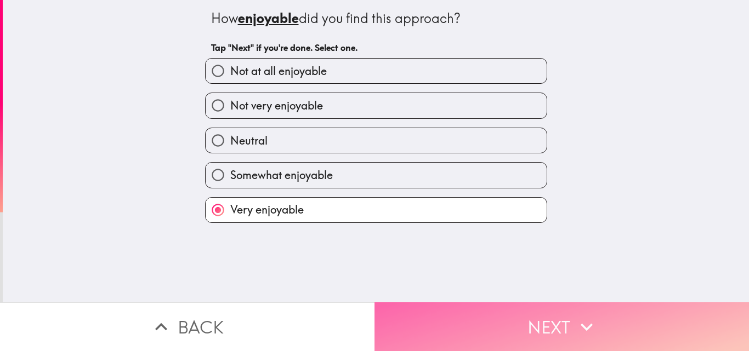
click at [521, 323] on button "Next" at bounding box center [561, 327] width 374 height 49
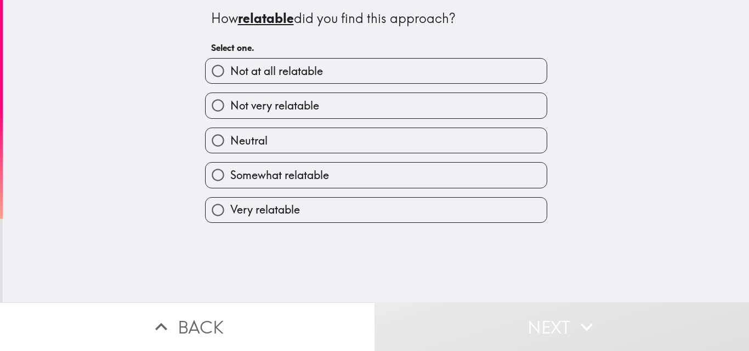
click at [252, 210] on span "Very relatable" at bounding box center [265, 209] width 70 height 15
click at [230, 210] on input "Very relatable" at bounding box center [218, 210] width 25 height 25
radio input "true"
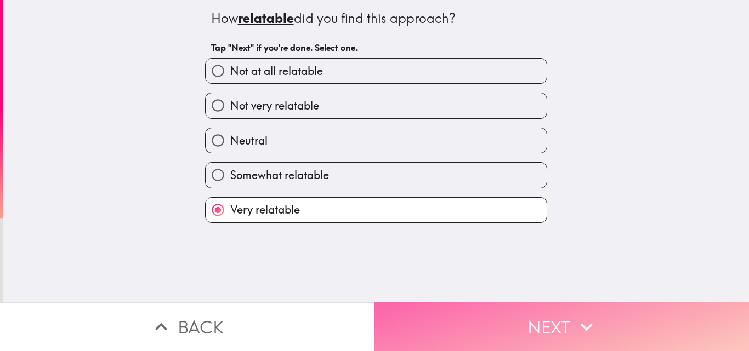
click at [501, 325] on button "Next" at bounding box center [561, 327] width 374 height 49
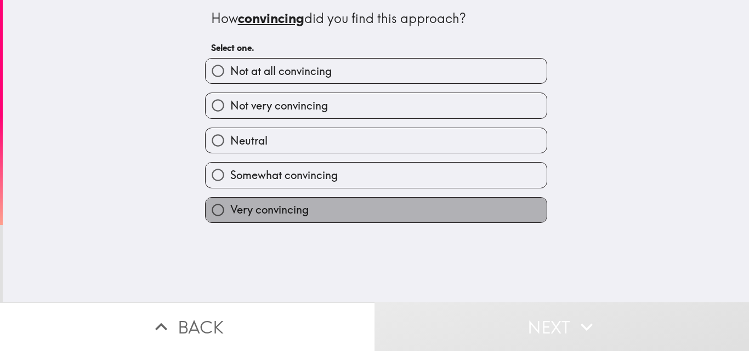
click at [261, 208] on span "Very convincing" at bounding box center [269, 209] width 78 height 15
click at [230, 208] on input "Very convincing" at bounding box center [218, 210] width 25 height 25
radio input "true"
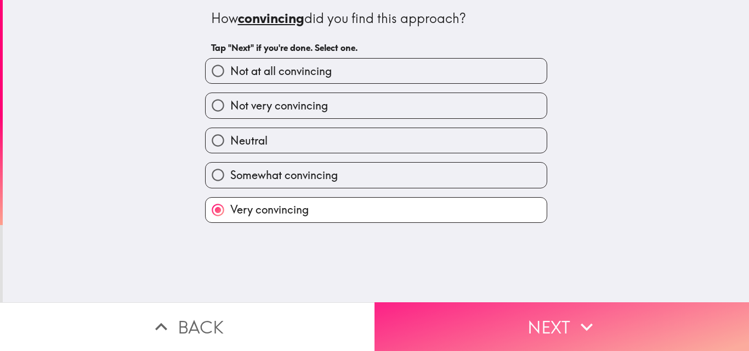
click at [469, 311] on button "Next" at bounding box center [561, 327] width 374 height 49
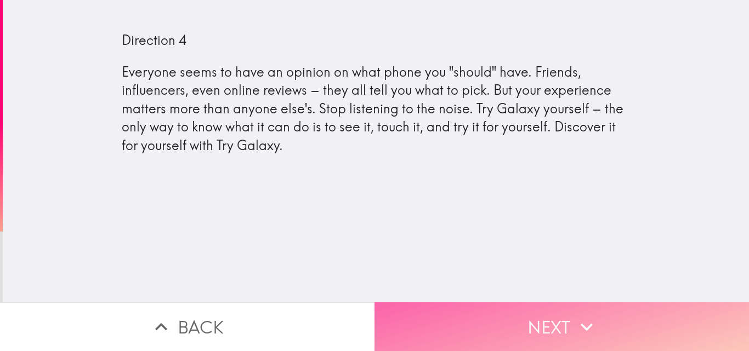
click at [537, 321] on button "Next" at bounding box center [561, 327] width 374 height 49
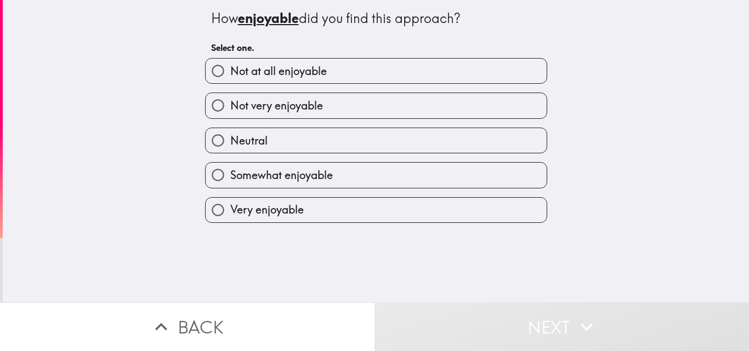
click at [301, 201] on label "Very enjoyable" at bounding box center [376, 210] width 341 height 25
click at [230, 201] on input "Very enjoyable" at bounding box center [218, 210] width 25 height 25
radio input "true"
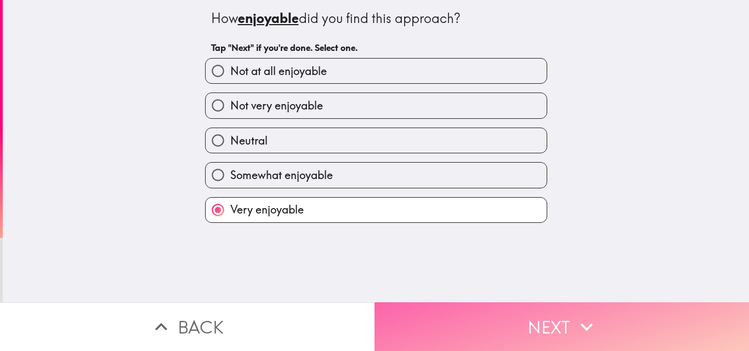
click at [486, 321] on button "Next" at bounding box center [561, 327] width 374 height 49
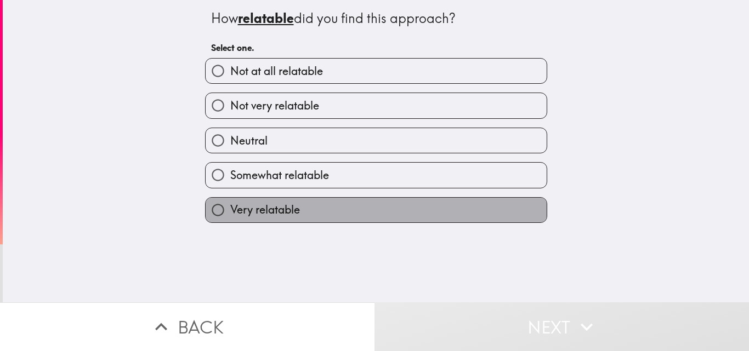
click at [230, 214] on span "Very relatable" at bounding box center [265, 209] width 70 height 15
click at [222, 214] on input "Very relatable" at bounding box center [218, 210] width 25 height 25
radio input "true"
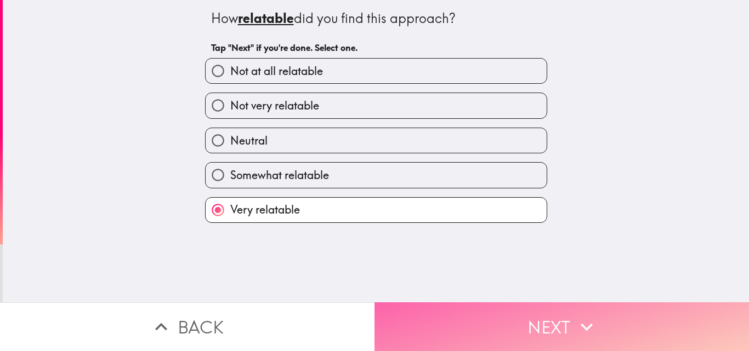
click at [429, 323] on button "Next" at bounding box center [561, 327] width 374 height 49
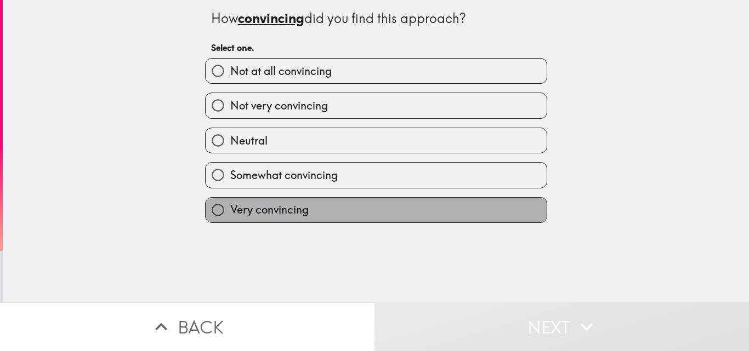
click at [296, 206] on span "Very convincing" at bounding box center [269, 209] width 78 height 15
click at [230, 206] on input "Very convincing" at bounding box center [218, 210] width 25 height 25
radio input "true"
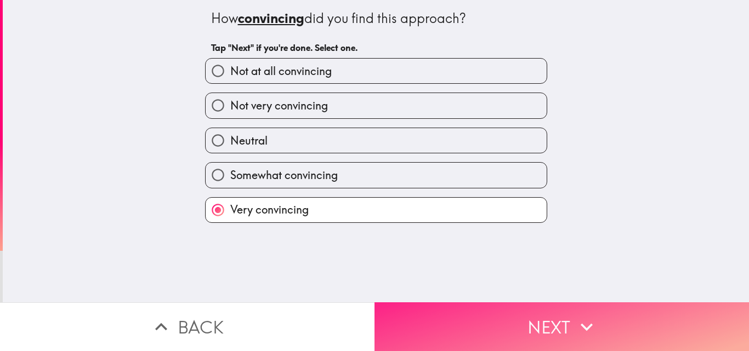
click at [528, 323] on button "Next" at bounding box center [561, 327] width 374 height 49
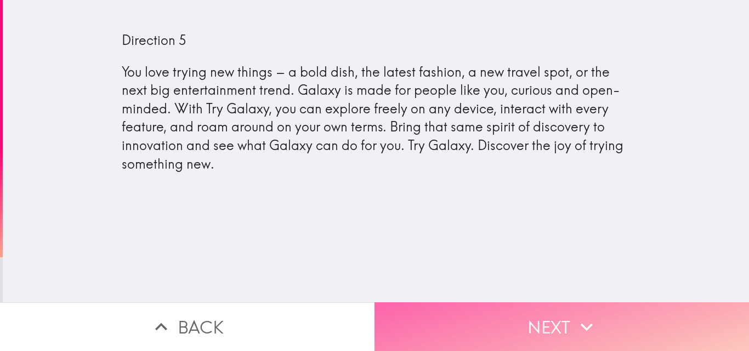
drag, startPoint x: 694, startPoint y: 110, endPoint x: 449, endPoint y: 319, distance: 322.7
click at [449, 319] on button "Next" at bounding box center [561, 327] width 374 height 49
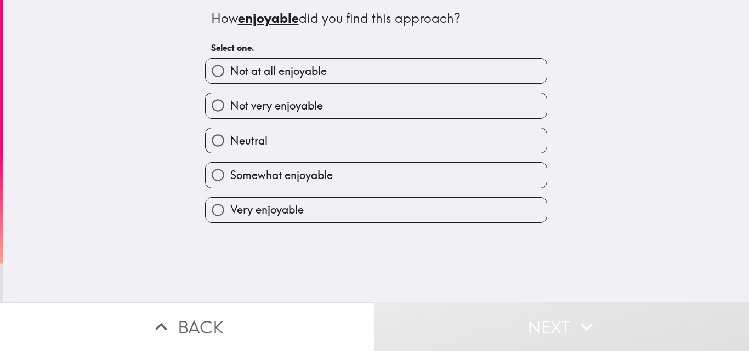
click at [265, 214] on span "Very enjoyable" at bounding box center [266, 209] width 73 height 15
click at [230, 214] on input "Very enjoyable" at bounding box center [218, 210] width 25 height 25
radio input "true"
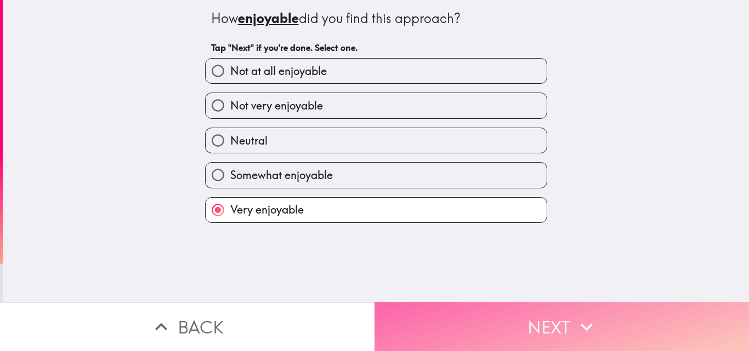
click at [468, 320] on button "Next" at bounding box center [561, 327] width 374 height 49
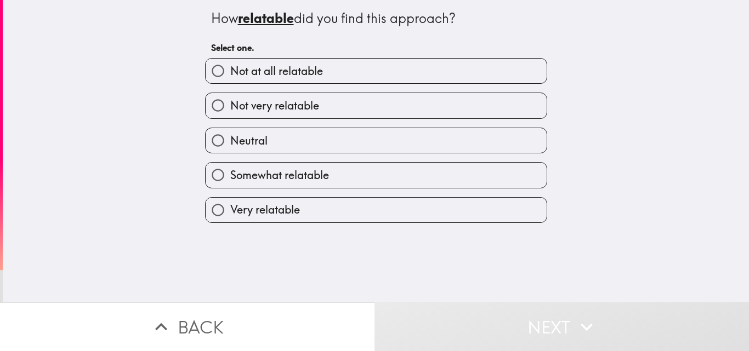
click at [293, 215] on label "Very relatable" at bounding box center [376, 210] width 341 height 25
click at [230, 215] on input "Very relatable" at bounding box center [218, 210] width 25 height 25
radio input "true"
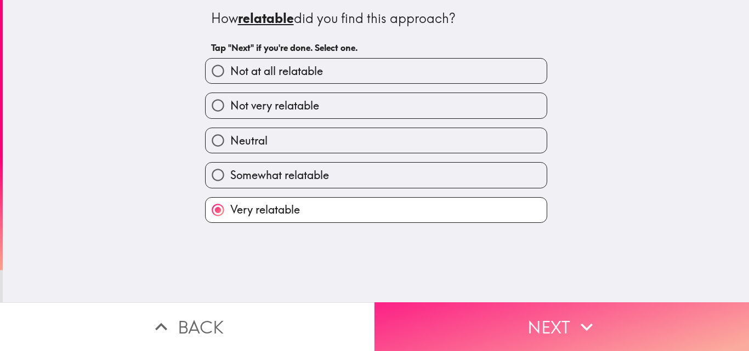
click at [434, 315] on button "Next" at bounding box center [561, 327] width 374 height 49
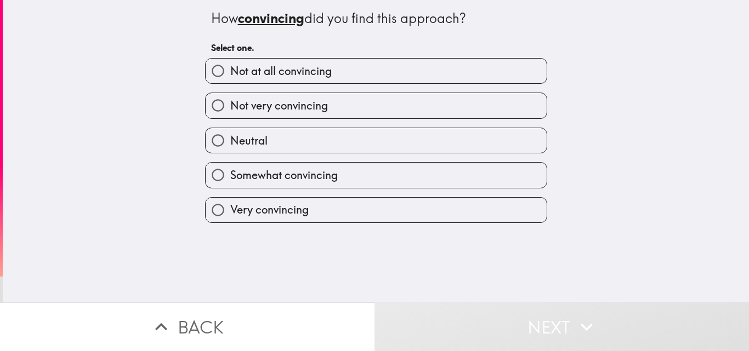
click at [307, 212] on label "Very convincing" at bounding box center [376, 210] width 341 height 25
click at [230, 212] on input "Very convincing" at bounding box center [218, 210] width 25 height 25
radio input "true"
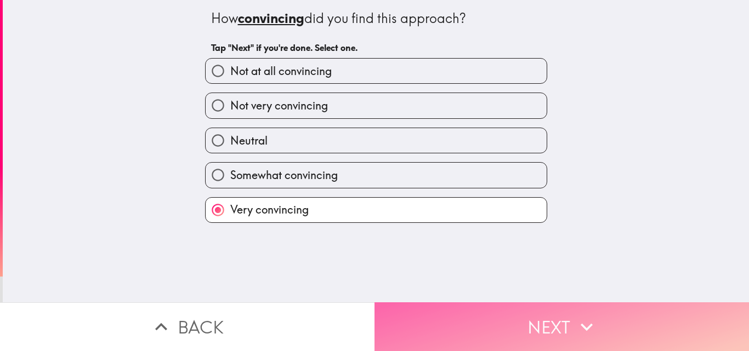
click at [489, 321] on button "Next" at bounding box center [561, 327] width 374 height 49
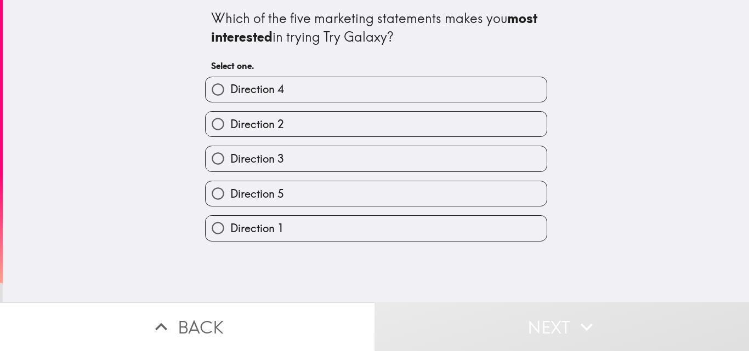
click at [265, 225] on span "Direction 1" at bounding box center [257, 228] width 54 height 15
click at [230, 225] on input "Direction 1" at bounding box center [218, 228] width 25 height 25
radio input "true"
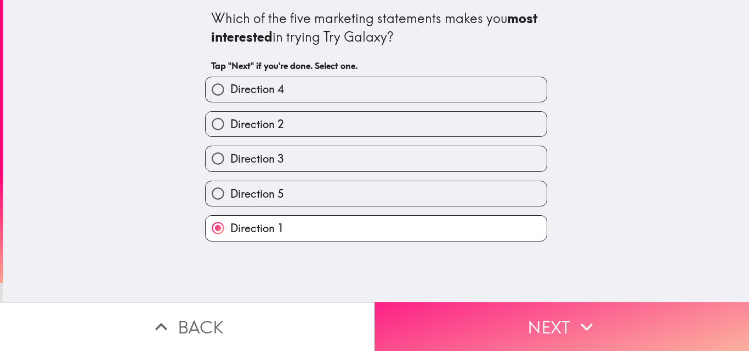
click at [537, 317] on button "Next" at bounding box center [561, 327] width 374 height 49
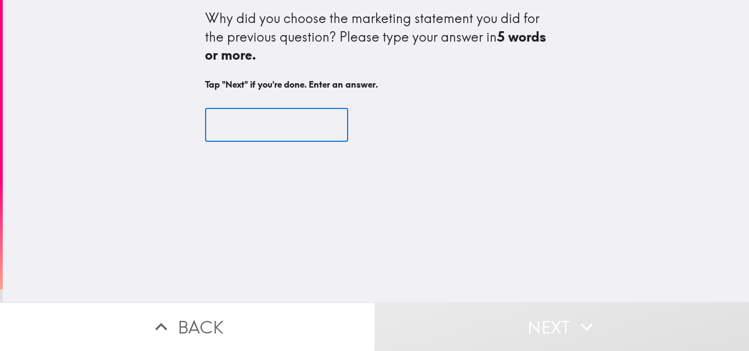
click at [238, 116] on input "text" at bounding box center [276, 125] width 143 height 34
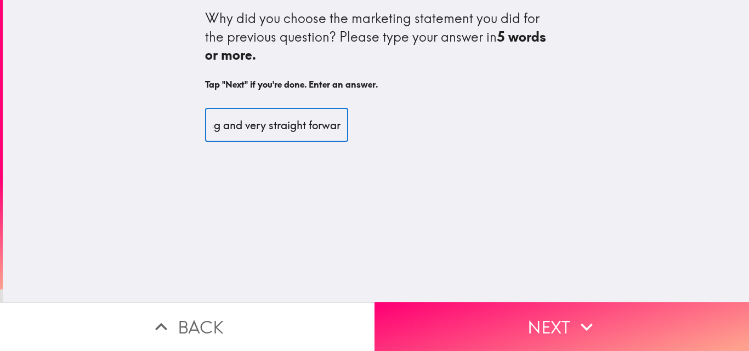
scroll to position [0, 97]
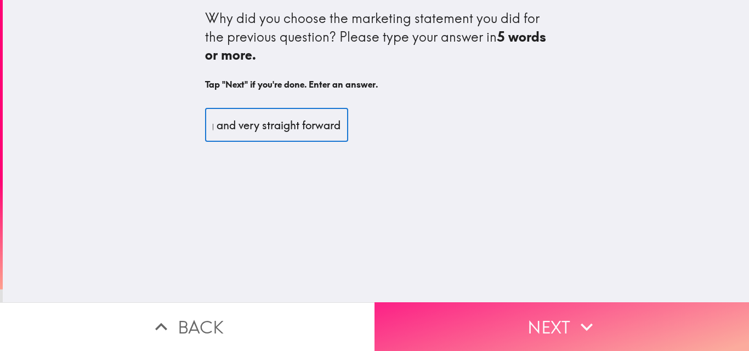
type input "It was convincing and very straight forward"
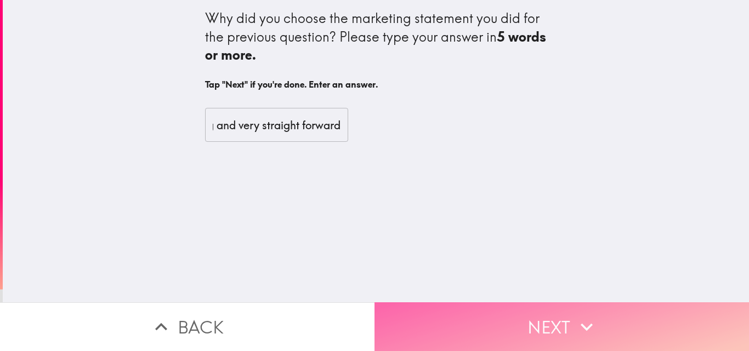
scroll to position [0, 0]
click at [488, 321] on button "Next" at bounding box center [561, 327] width 374 height 49
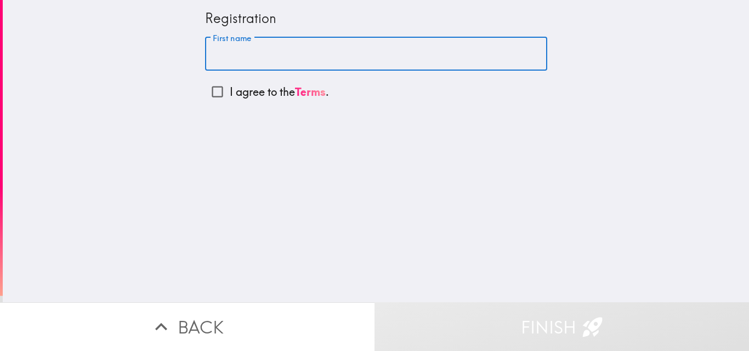
click at [263, 53] on input "First name" at bounding box center [376, 54] width 342 height 34
type input "Fola"
click at [212, 91] on input "I agree to the Terms ." at bounding box center [217, 91] width 25 height 25
checkbox input "true"
